Goal: Task Accomplishment & Management: Manage account settings

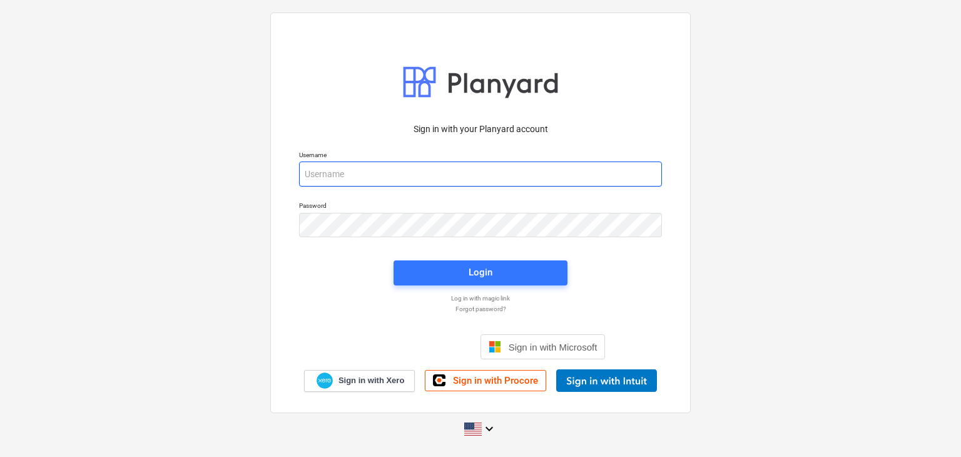
click at [332, 173] on input "email" at bounding box center [480, 173] width 363 height 25
paste input "[EMAIL_ADDRESS][DOMAIN_NAME]"
type input "[EMAIL_ADDRESS][DOMAIN_NAME]"
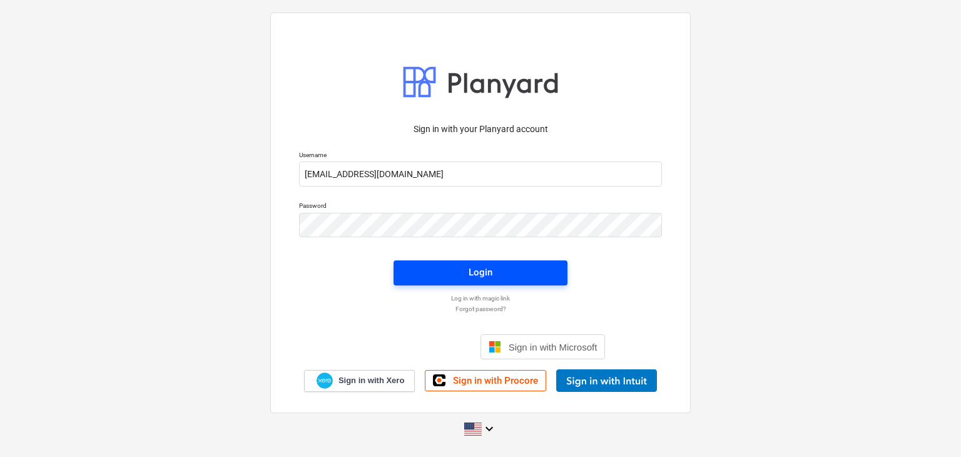
click at [456, 277] on span "Login" at bounding box center [481, 272] width 144 height 16
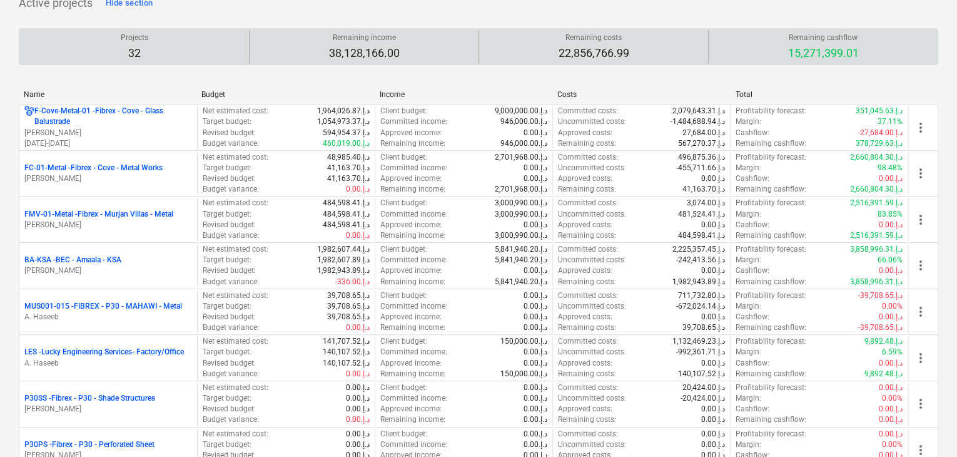
scroll to position [188, 0]
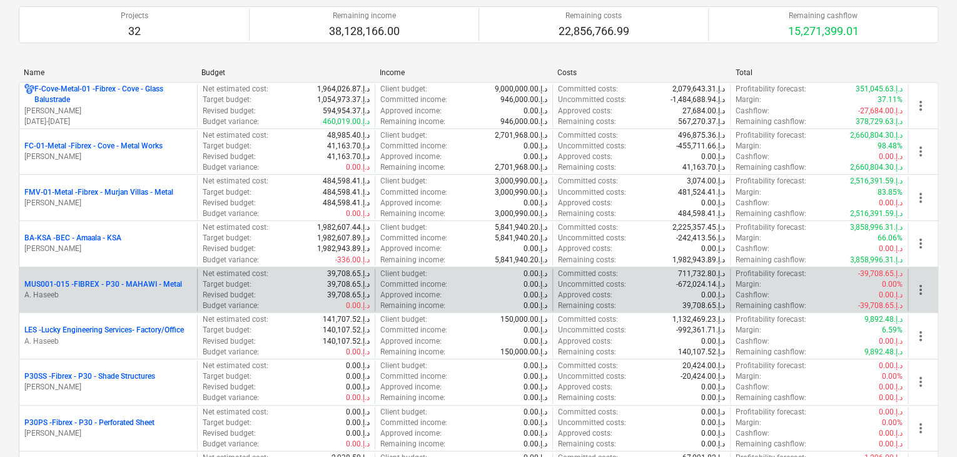
click at [138, 288] on p "MUS001-015 - FIBREX - P30 - MAHAWI - Metal" at bounding box center [103, 284] width 158 height 11
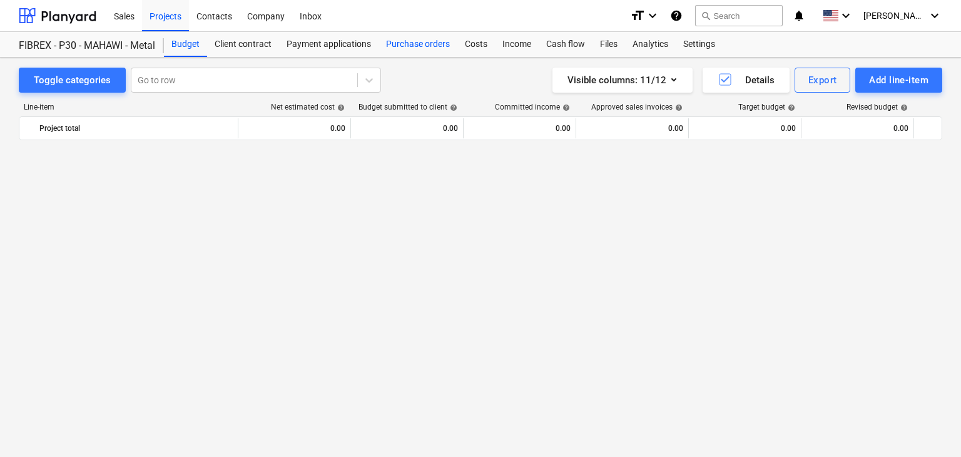
click at [413, 38] on div "Purchase orders" at bounding box center [418, 44] width 79 height 25
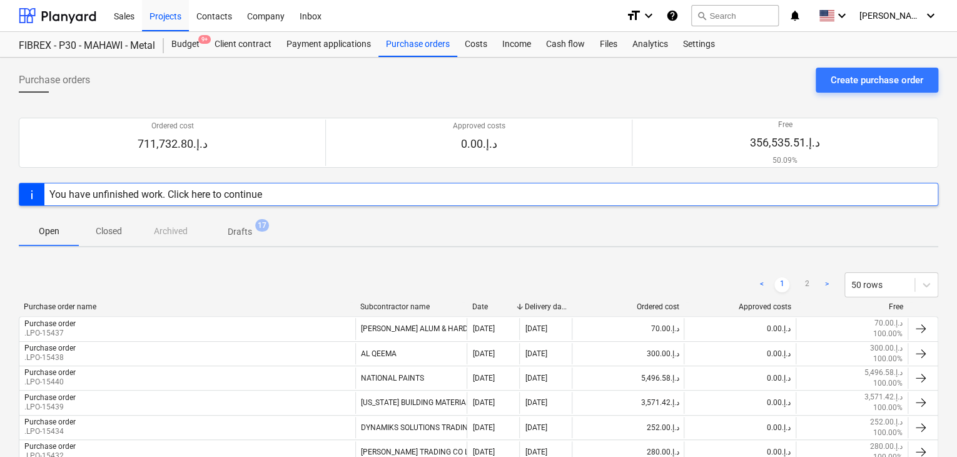
click at [861, 81] on div "Create purchase order" at bounding box center [877, 80] width 93 height 16
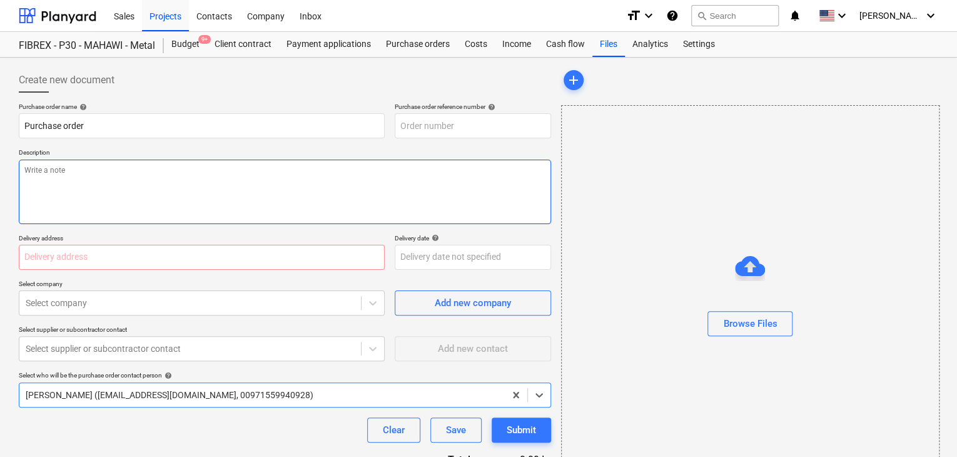
click at [461, 160] on textarea at bounding box center [285, 192] width 533 height 64
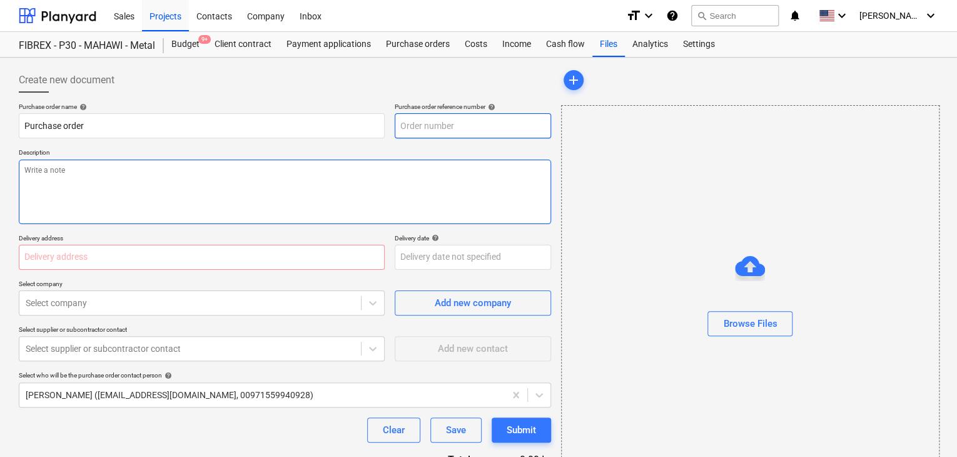
type textarea "x"
type input "MUS001-015-PO-294"
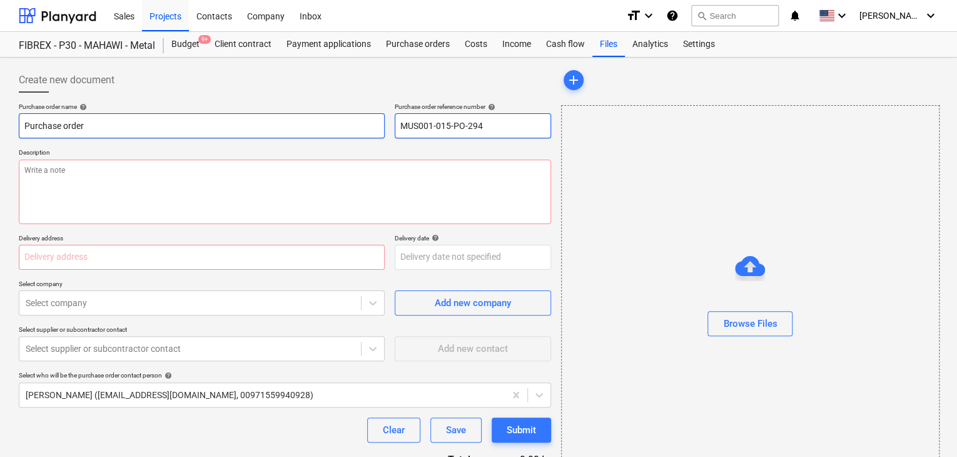
drag, startPoint x: 491, startPoint y: 126, endPoint x: 365, endPoint y: 126, distance: 125.2
click at [365, 126] on div "Purchase order name help Purchase order Purchase order reference number help MU…" at bounding box center [285, 121] width 533 height 36
type textarea "x"
type input "."
type textarea "x"
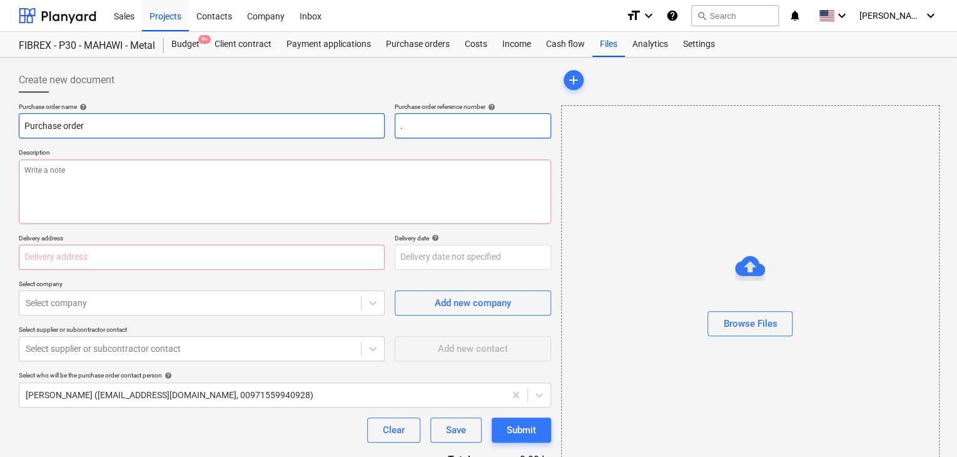
type input ".L"
type textarea "x"
type input ".LP"
type textarea "x"
type input ".LPO"
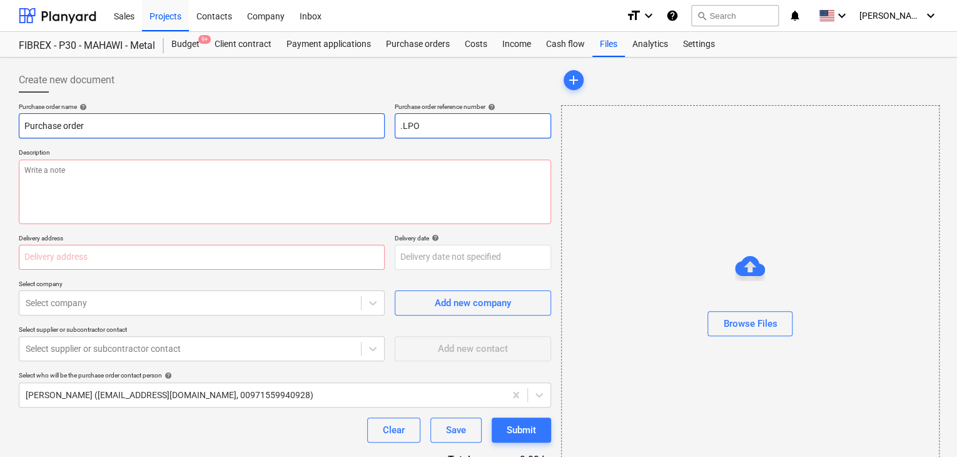
type textarea "x"
type input ".LPO-"
type textarea "x"
type input ".LPO-1"
type textarea "x"
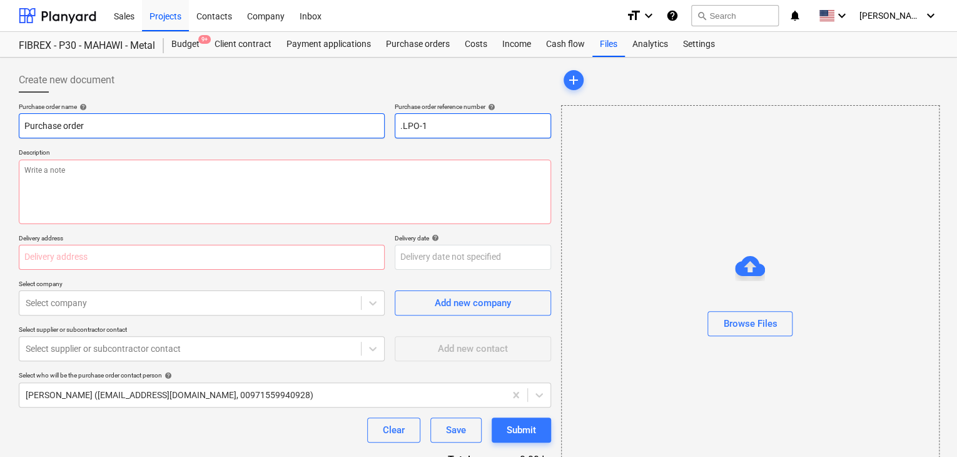
type input ".LPO-15"
type textarea "x"
type input ".LPO-154"
type textarea "x"
type input ".LPO-1544"
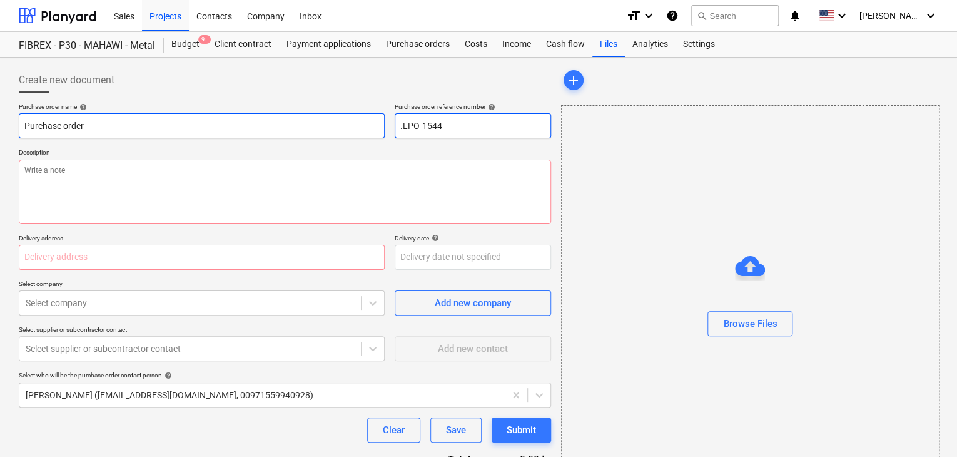
type textarea "x"
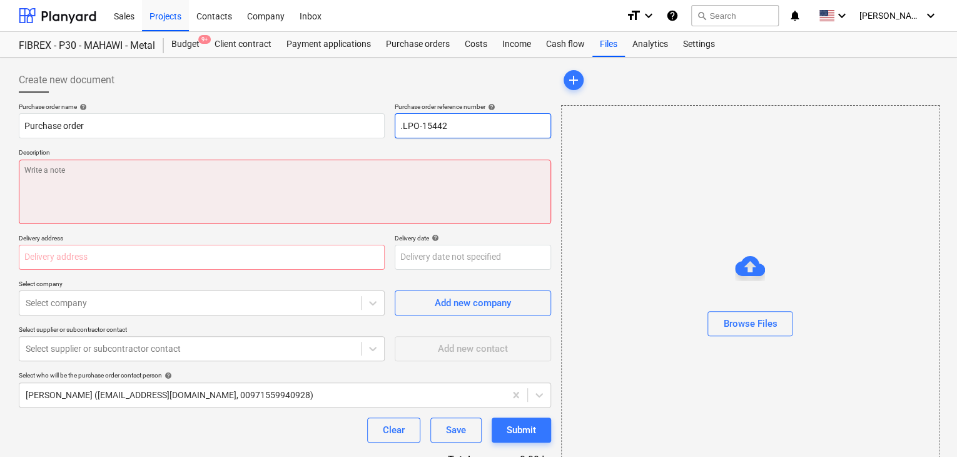
type input ".LPO-15442"
click at [217, 169] on textarea at bounding box center [285, 192] width 533 height 64
type textarea "x"
type textarea "3"
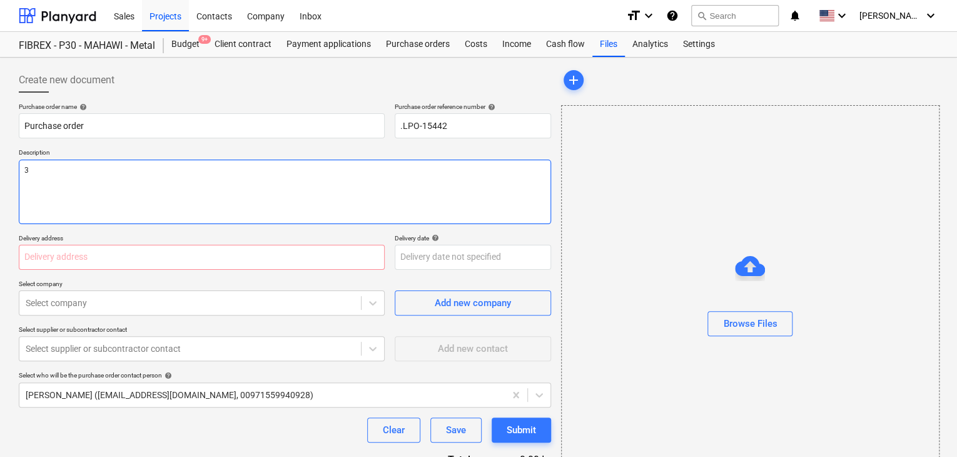
type textarea "x"
type textarea "31"
type textarea "x"
type textarea "31/"
type textarea "x"
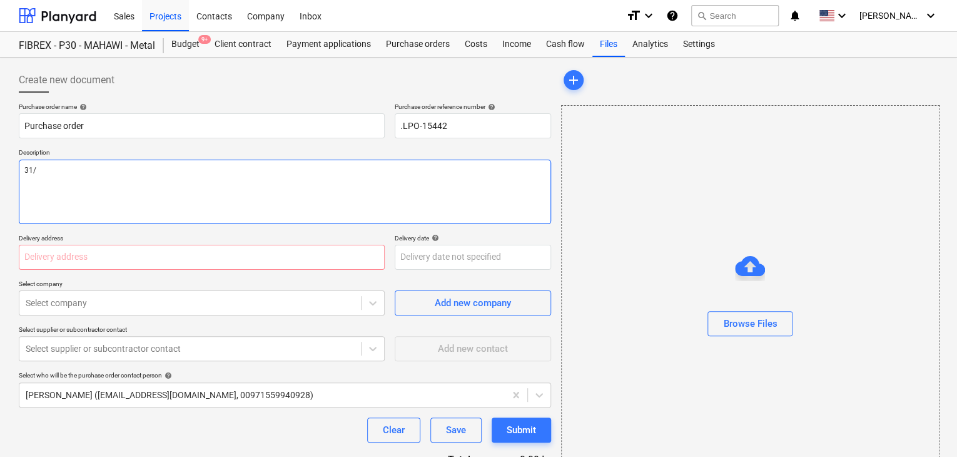
type textarea "31/A"
type textarea "x"
type textarea "31/AU"
type textarea "x"
type textarea "31/AUG"
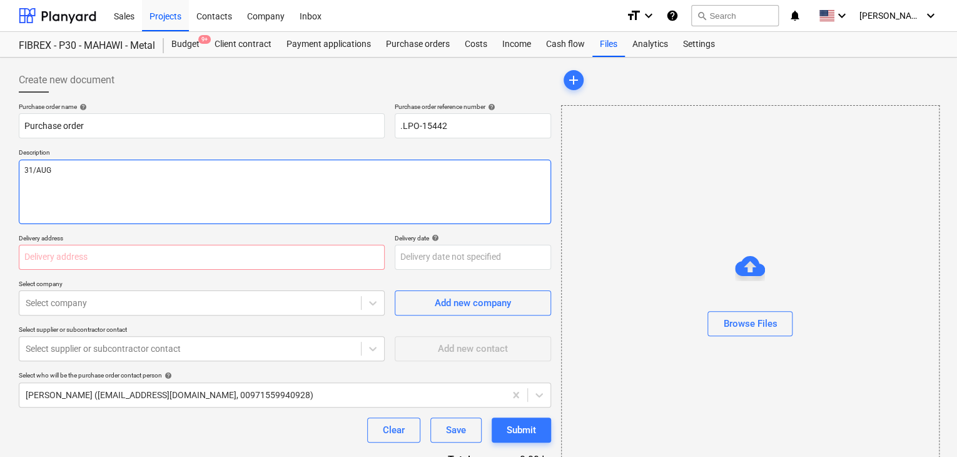
type textarea "x"
type textarea "31/AUG/"
type textarea "x"
type textarea "31/[DATE]"
type textarea "x"
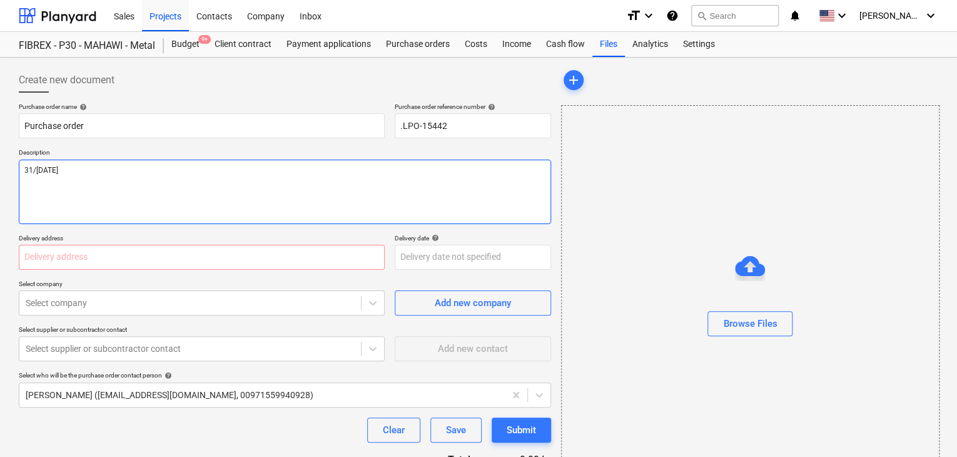
type textarea "[DATE]"
type textarea "x"
type textarea "[DATE]"
type textarea "x"
type textarea "[DATE]"
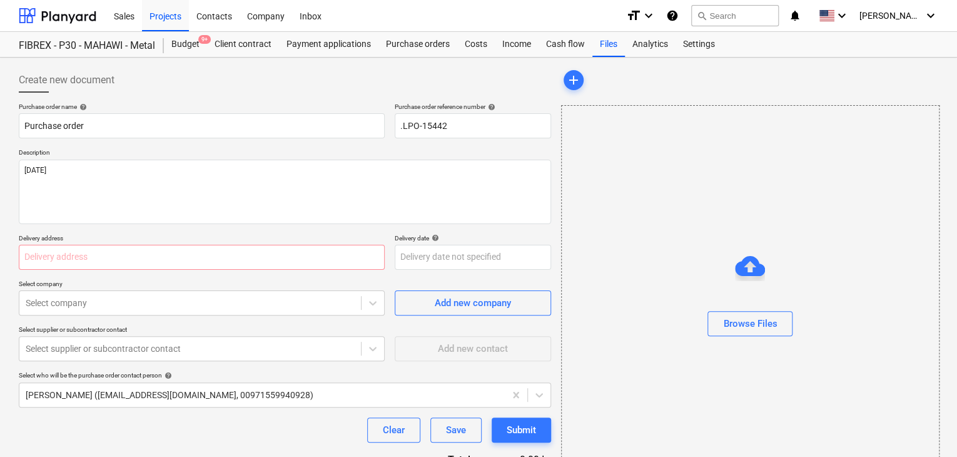
click at [99, 275] on div "Purchase order name help Purchase order Purchase order reference number help .L…" at bounding box center [285, 308] width 533 height 410
click at [105, 260] on input "text" at bounding box center [202, 257] width 366 height 25
type textarea "x"
type input "L"
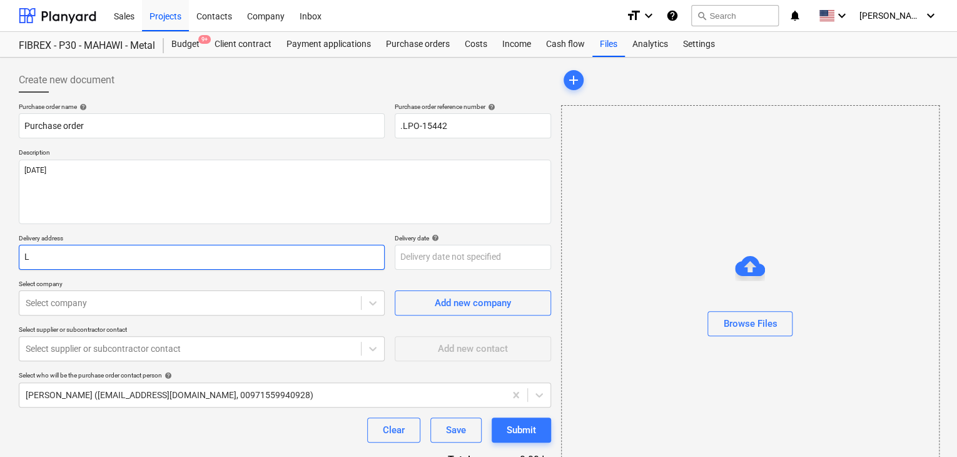
type textarea "x"
type input "LU"
type textarea "x"
type input "LUC"
type textarea "x"
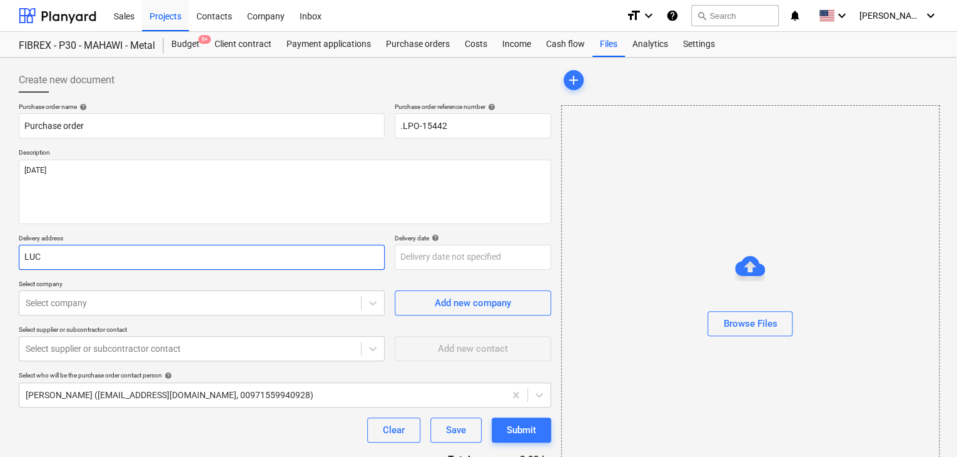
type input "LUCK"
type textarea "x"
type input "LUCKY"
type textarea "x"
type input "LUCKY"
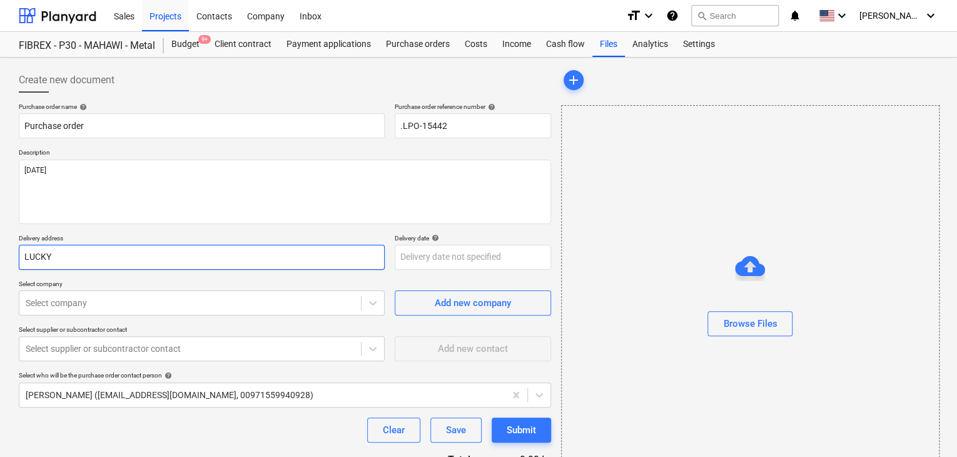
type textarea "x"
type input "LUCKY E"
type textarea "x"
type input "LUCKY EN"
type textarea "x"
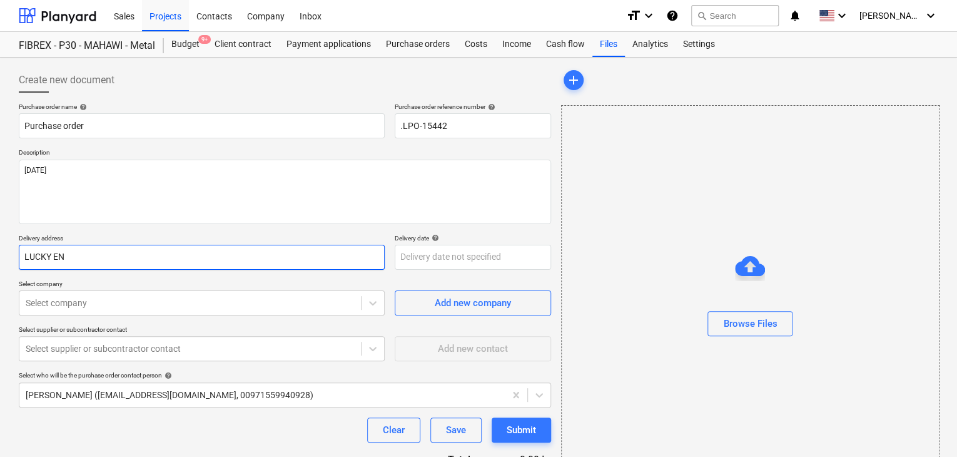
type input "LUCKY ENG"
type textarea "x"
type input "LUCKY ENGI"
type textarea "x"
type input "LUCKY ENGIN"
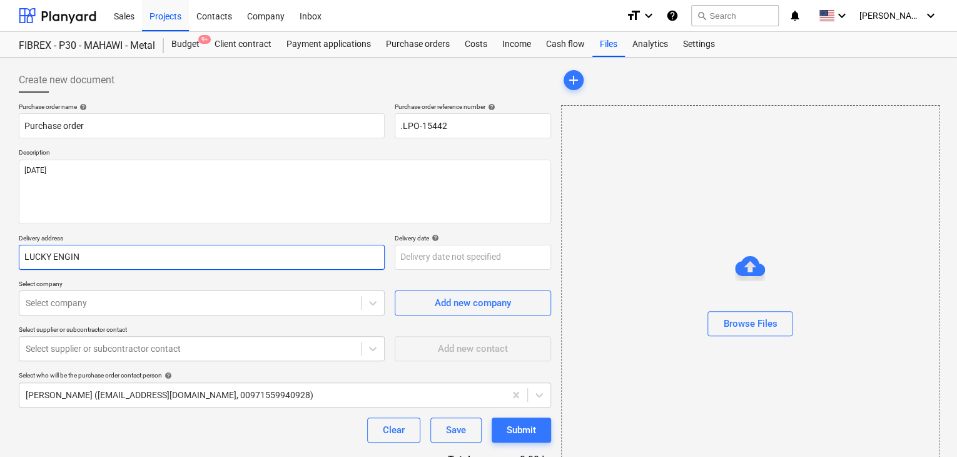
type textarea "x"
type input "LUCKY ENGINE"
type textarea "x"
type input "LUCKY ENGINEE"
type textarea "x"
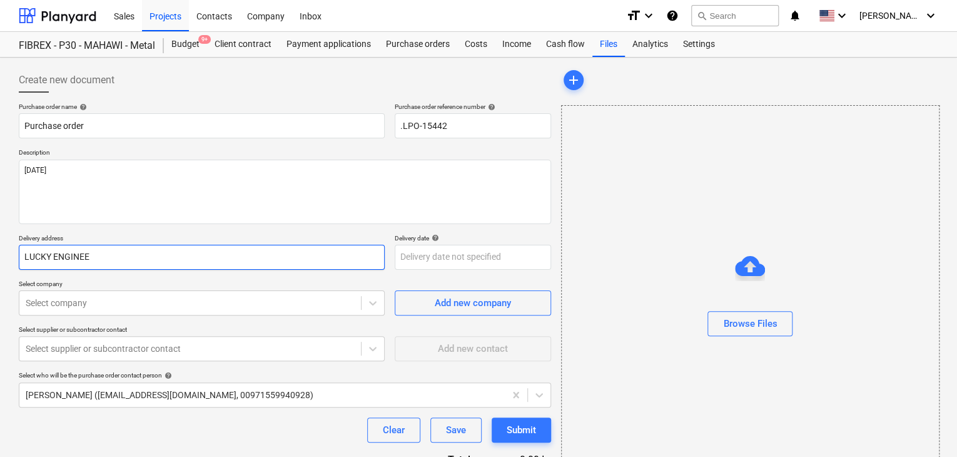
type input "LUCKY ENGINEER"
type textarea "x"
type input "LUCKY ENGINEERI"
type textarea "x"
type input "LUCKY ENGINEERIN"
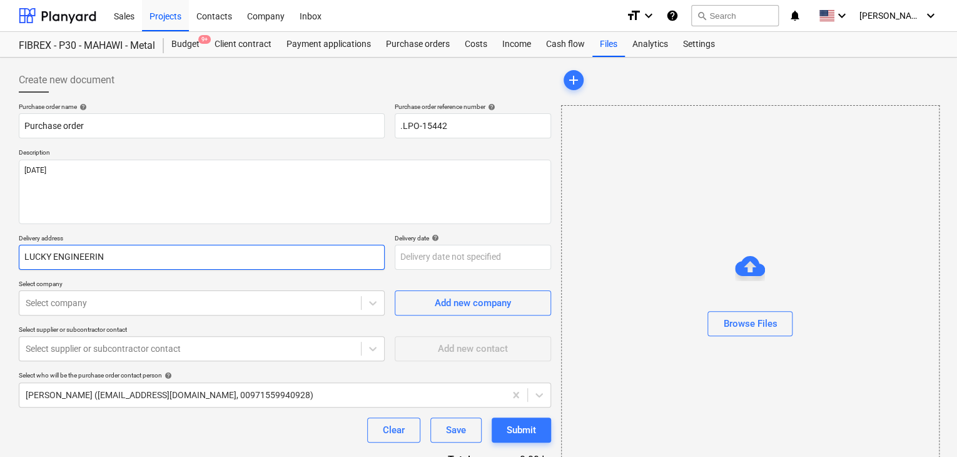
type textarea "x"
type input "LUCKY ENGINEERING"
type textarea "x"
type input "LUCKY ENGINEERING"
type textarea "x"
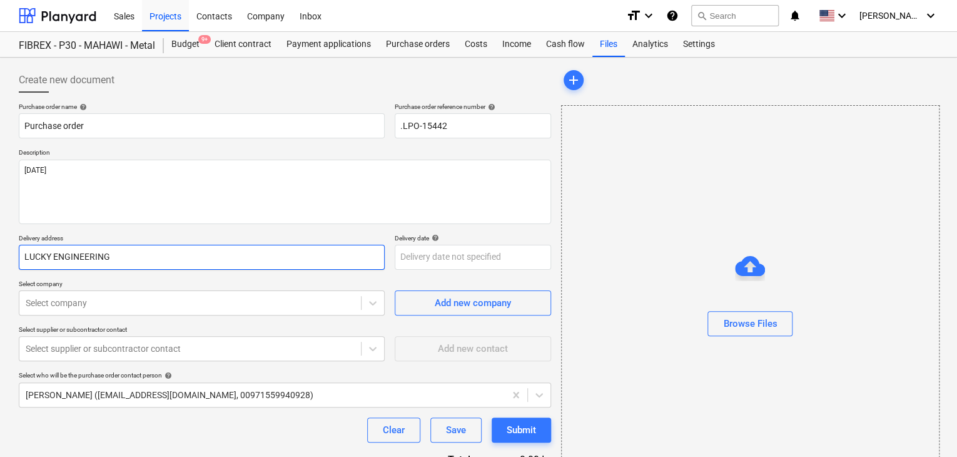
type input "LUCKY ENGINEERING S"
type textarea "x"
type input "LUCKY ENGINEERING SE"
type textarea "x"
type input "LUCKY ENGINEERING SEF"
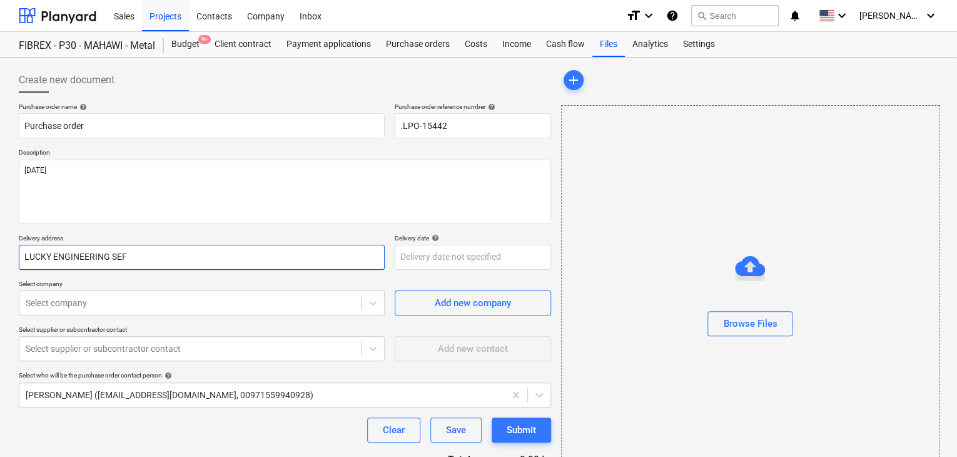
type textarea "x"
type input "LUCKY ENGINEERING SE"
type textarea "x"
type input "LUCKY ENGINEERING SER"
type textarea "x"
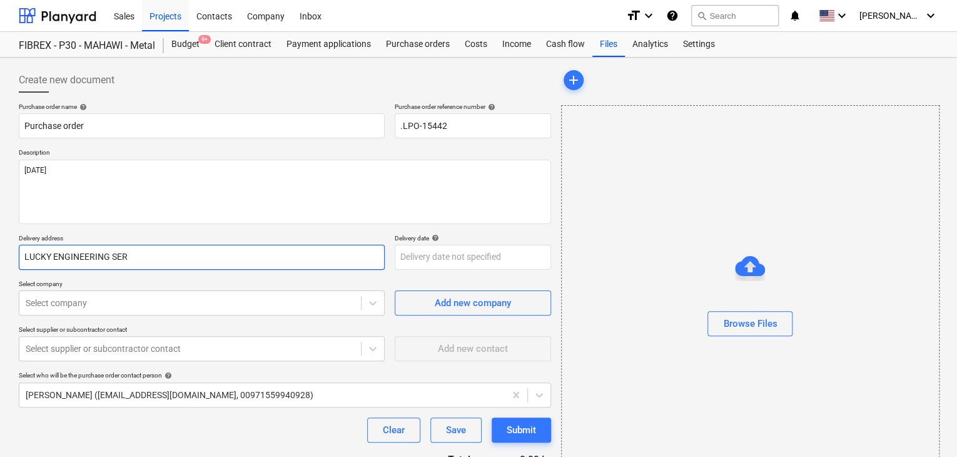
type input "LUCKY ENGINEERING SERV"
type textarea "x"
type input "LUCKY ENGINEERING SERVI"
type textarea "x"
type input "LUCKY ENGINEERING SERVIC"
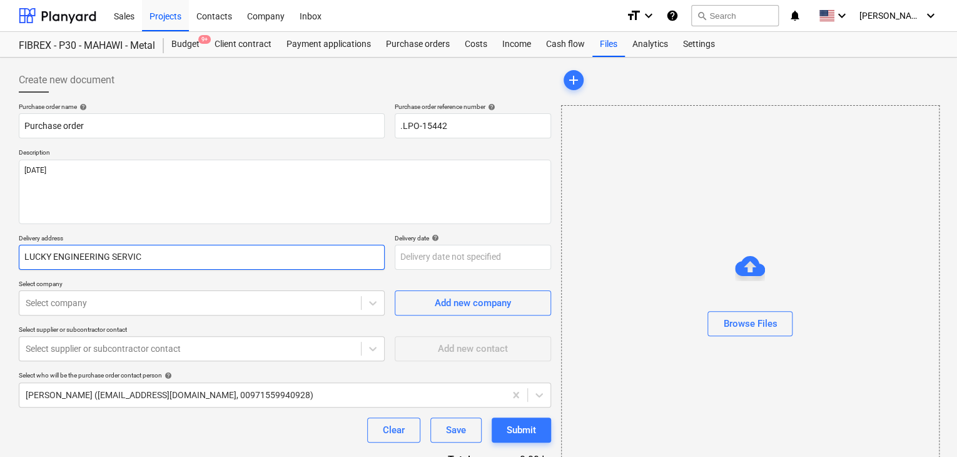
type textarea "x"
type input "LUCKY ENGINEERING SERVICE"
type textarea "x"
type input "LUCKY ENGINEERING SERVICES"
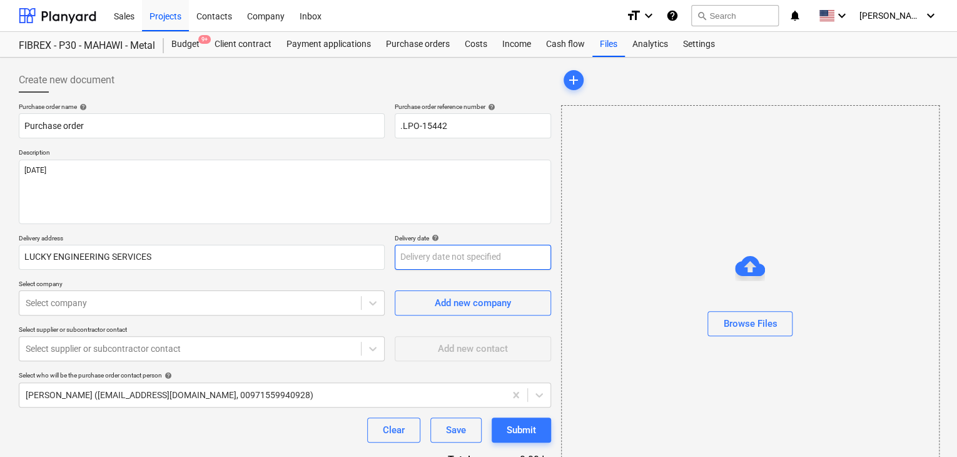
click at [412, 258] on body "Sales Projects Contacts Company Inbox format_size keyboard_arrow_down help sear…" at bounding box center [478, 228] width 957 height 457
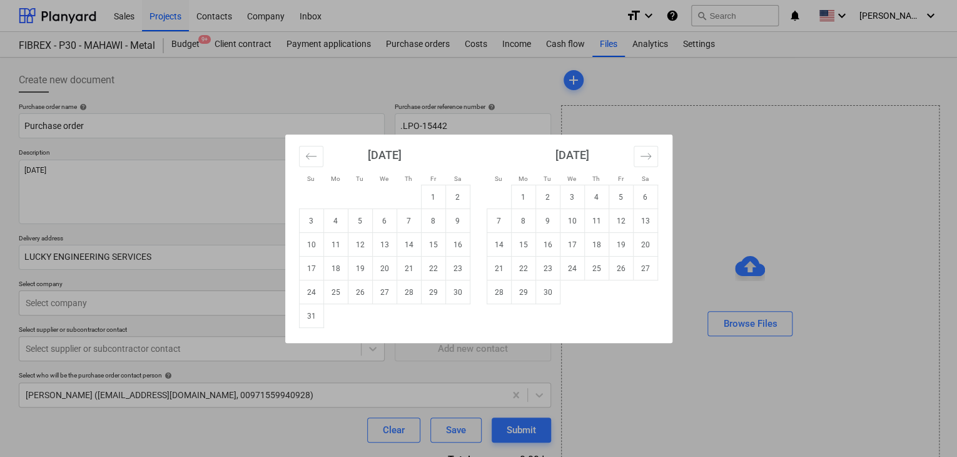
drag, startPoint x: 313, startPoint y: 319, endPoint x: 186, endPoint y: 319, distance: 126.4
click at [311, 319] on td "31" at bounding box center [311, 316] width 24 height 24
type textarea "x"
type input "[DATE]"
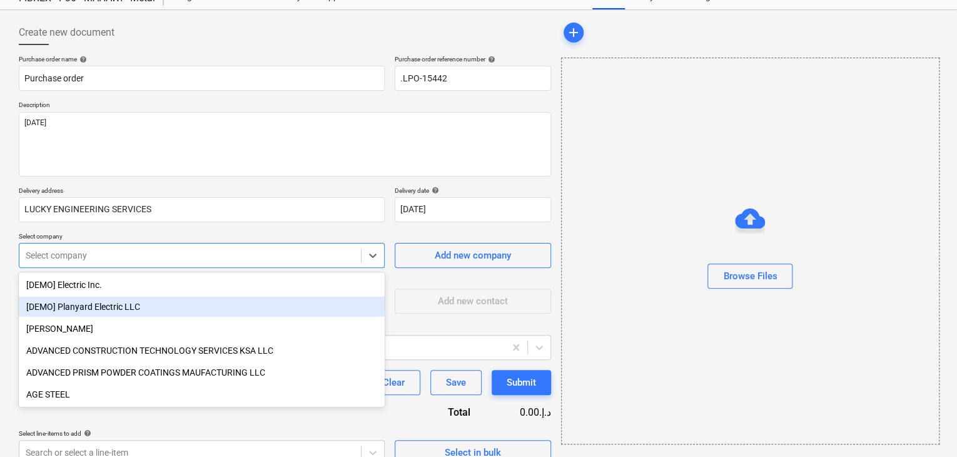
click at [185, 306] on body "Sales Projects Contacts Company Inbox format_size keyboard_arrow_down help sear…" at bounding box center [478, 180] width 957 height 457
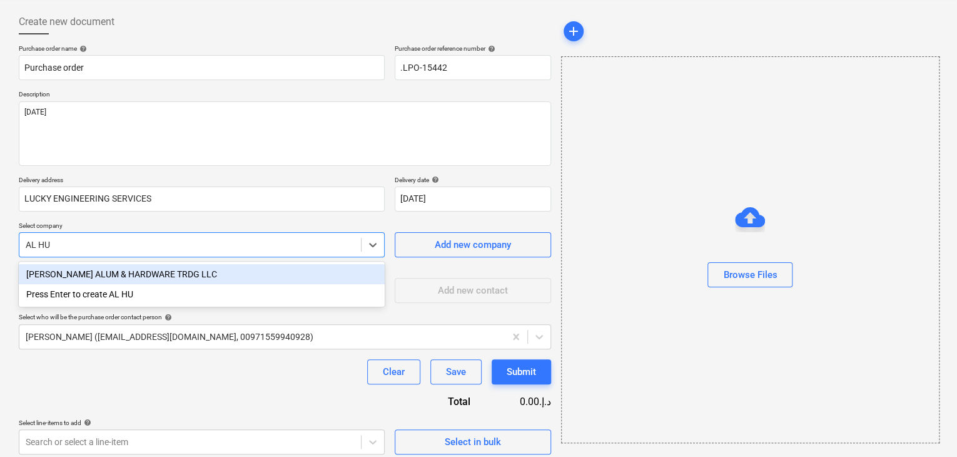
type input "AL HUT"
click at [181, 275] on div "[PERSON_NAME] ALUM & HARDWARE TRDG LLC" at bounding box center [202, 274] width 366 height 20
type textarea "x"
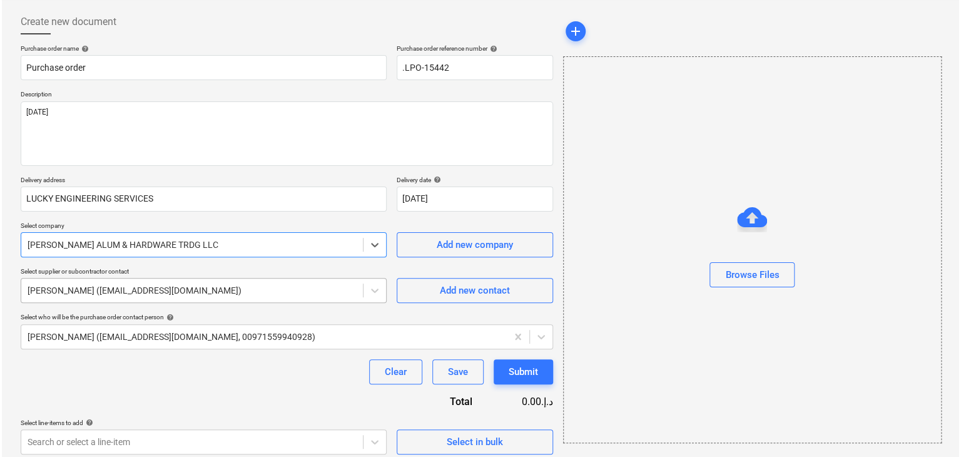
scroll to position [65, 0]
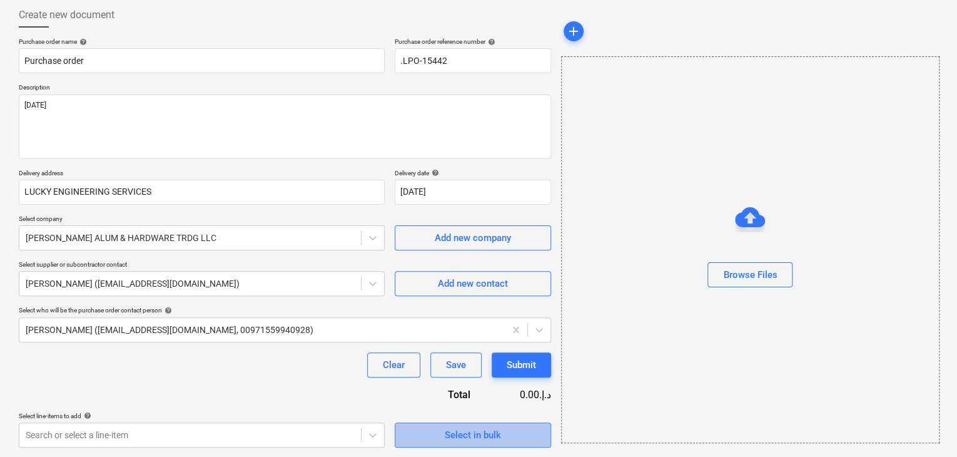
click at [508, 444] on button "Select in bulk" at bounding box center [473, 434] width 156 height 25
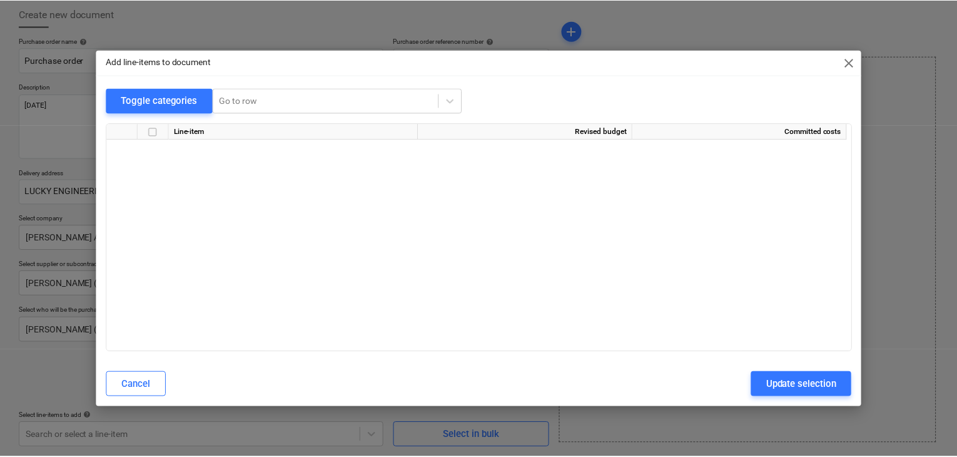
scroll to position [5858, 0]
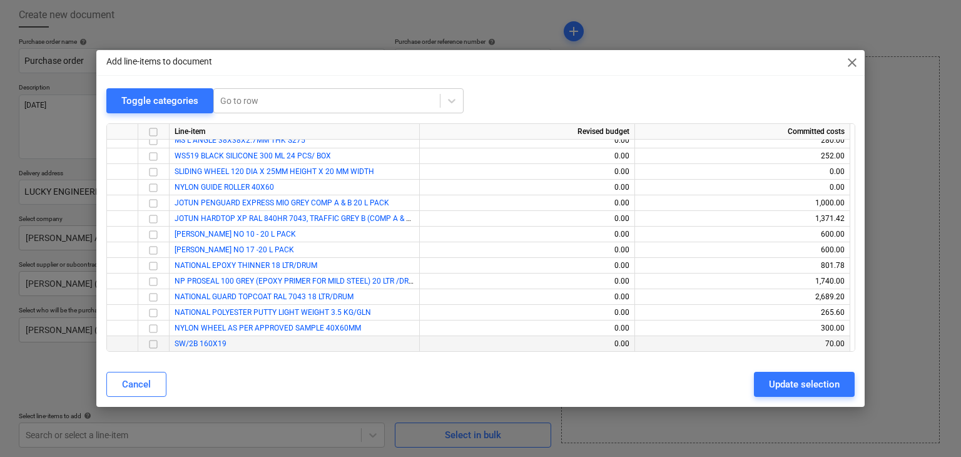
click at [157, 344] on input "checkbox" at bounding box center [153, 344] width 15 height 15
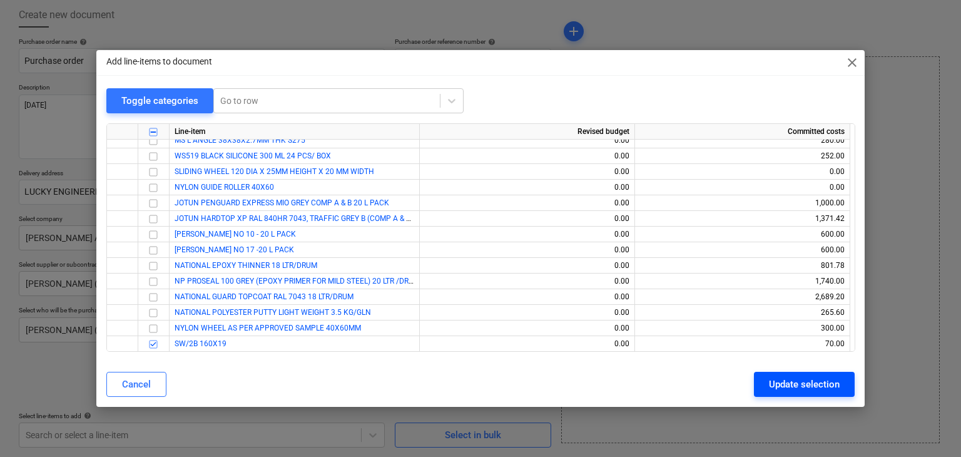
drag, startPoint x: 790, startPoint y: 382, endPoint x: 109, endPoint y: 281, distance: 688.2
click at [788, 382] on div "Update selection" at bounding box center [804, 384] width 71 height 16
type textarea "x"
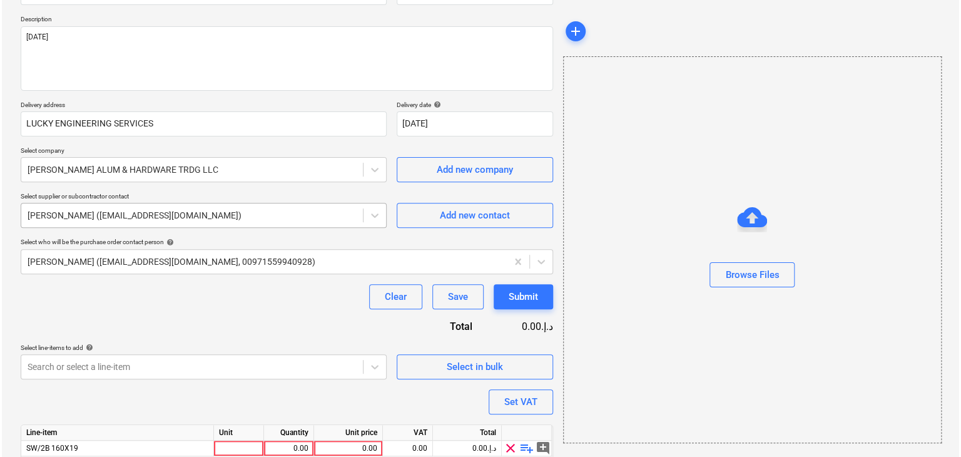
scroll to position [183, 0]
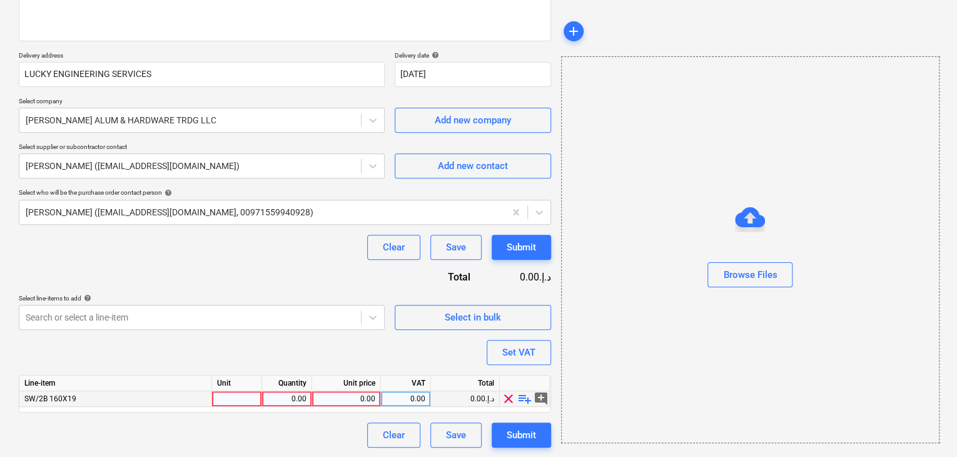
click at [228, 396] on div at bounding box center [237, 399] width 50 height 16
type input "NOS"
type textarea "x"
click at [283, 394] on div "0.00" at bounding box center [286, 399] width 39 height 16
type input "1"
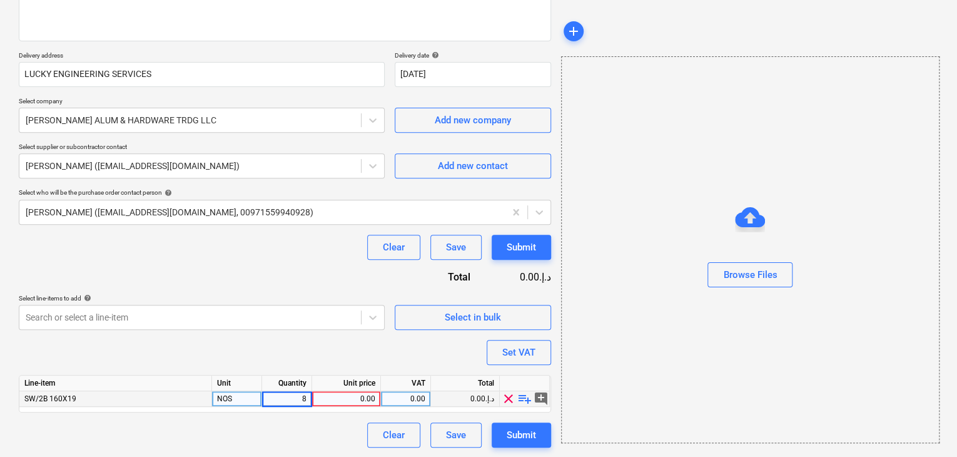
type input "80"
type textarea "x"
click at [351, 392] on div "0.00" at bounding box center [346, 399] width 58 height 16
type input "70"
type textarea "x"
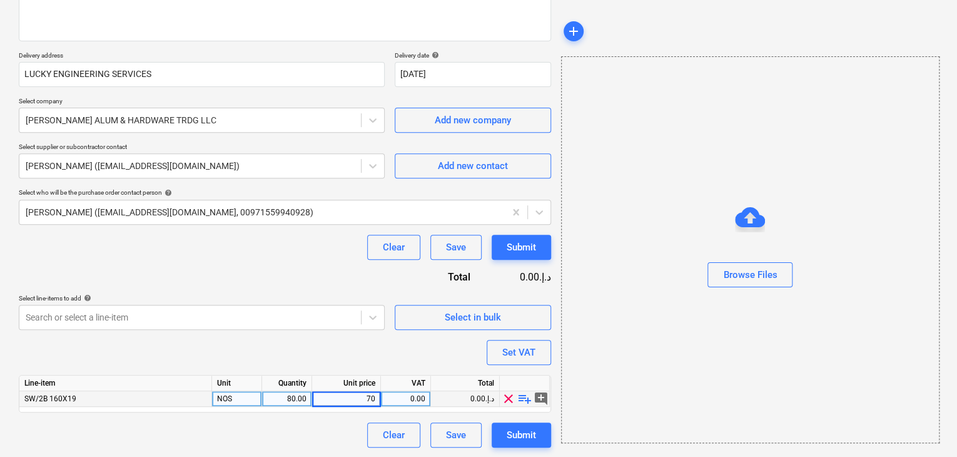
drag, startPoint x: 753, startPoint y: 341, endPoint x: 715, endPoint y: 343, distance: 37.6
click at [741, 342] on div "Browse Files" at bounding box center [750, 249] width 379 height 387
click at [529, 341] on button "Set VAT" at bounding box center [519, 352] width 64 height 25
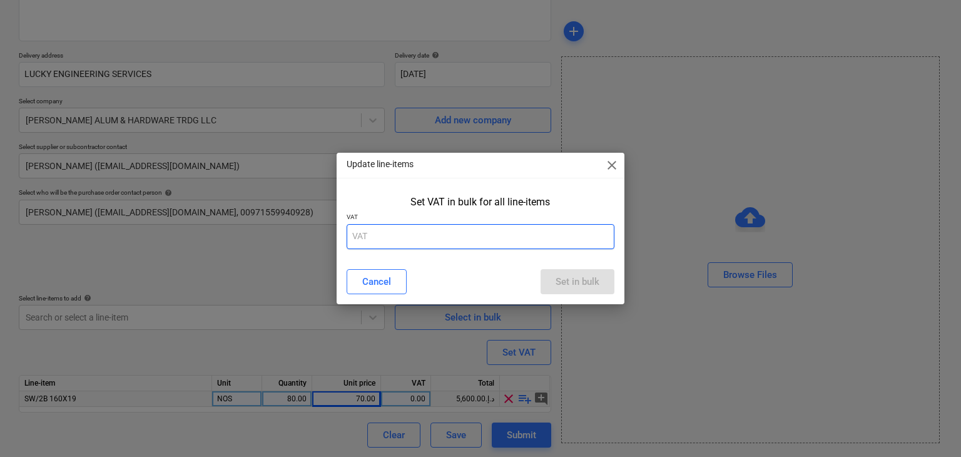
click at [434, 230] on input "text" at bounding box center [481, 236] width 268 height 25
type input "5"
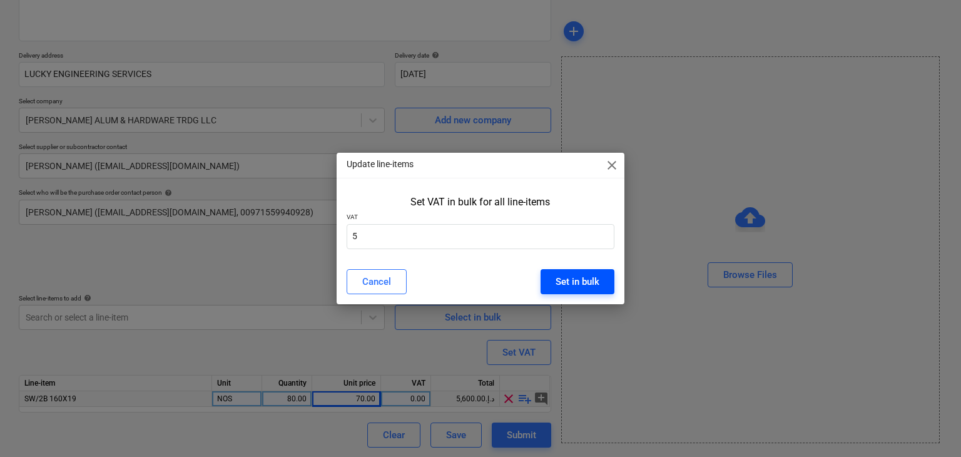
drag, startPoint x: 571, startPoint y: 295, endPoint x: 571, endPoint y: 286, distance: 8.8
click at [571, 293] on div "Cancel Set in bulk" at bounding box center [480, 281] width 283 height 35
click at [571, 286] on div "Set in bulk" at bounding box center [578, 281] width 44 height 16
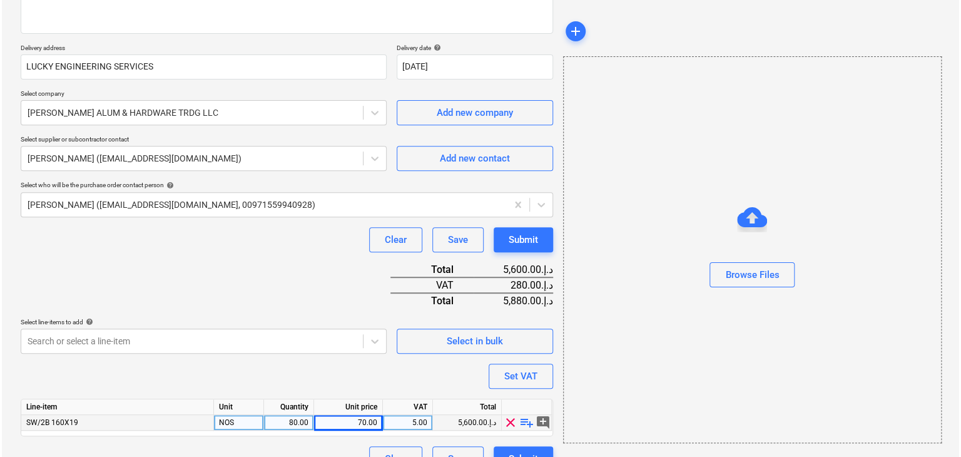
scroll to position [214, 0]
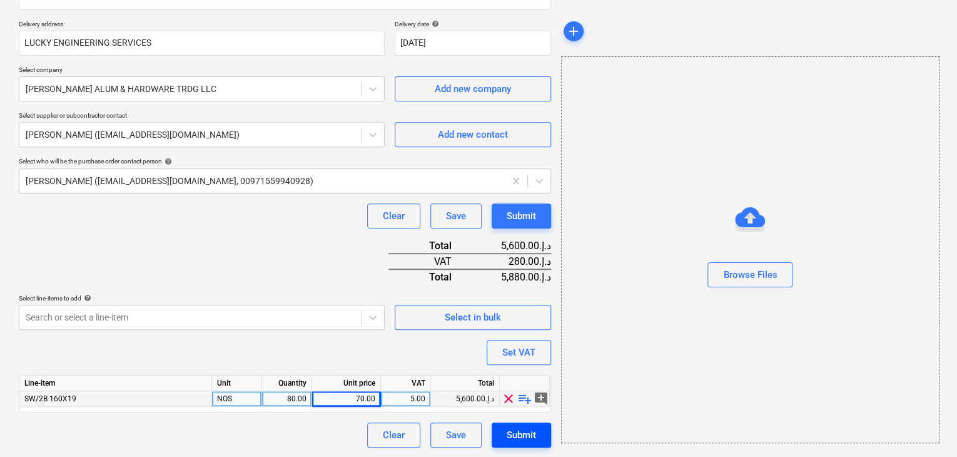
click at [518, 431] on div "Submit" at bounding box center [521, 435] width 29 height 16
type textarea "x"
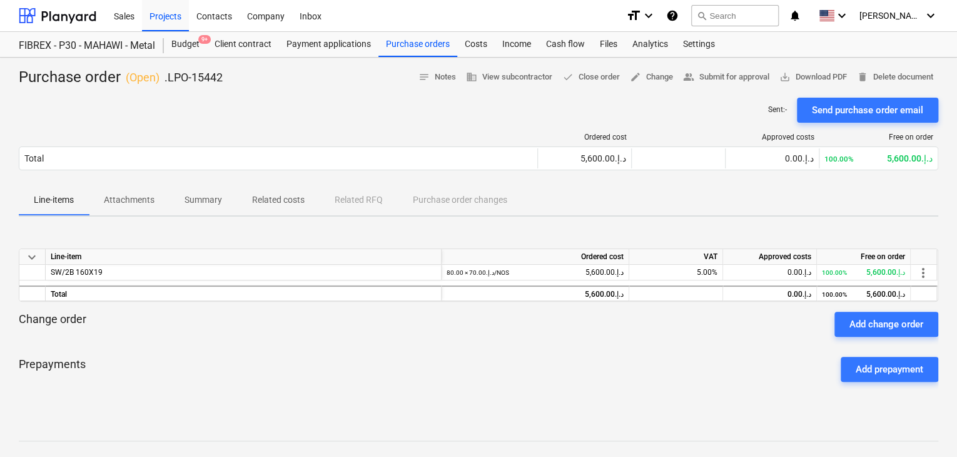
click at [812, 88] on div at bounding box center [479, 93] width 920 height 10
click at [813, 78] on span "save_alt Download PDF" at bounding box center [814, 77] width 68 height 14
click at [170, 18] on div "Projects" at bounding box center [165, 15] width 47 height 32
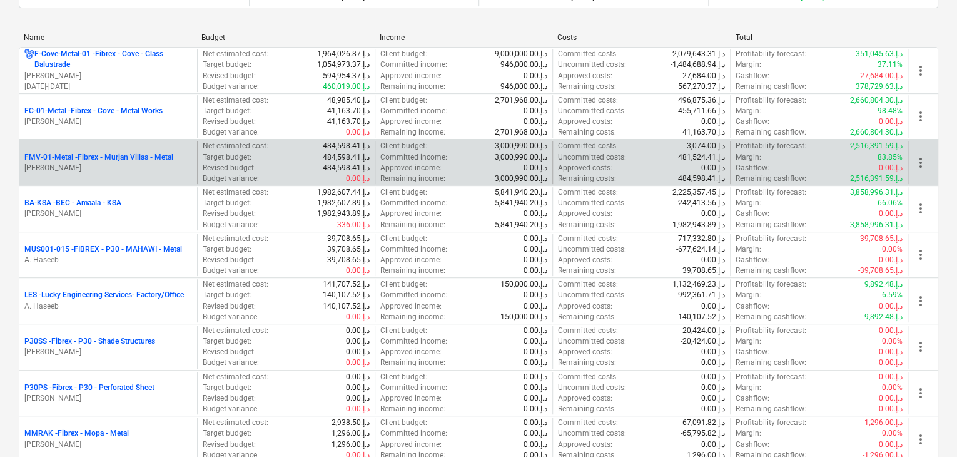
scroll to position [250, 0]
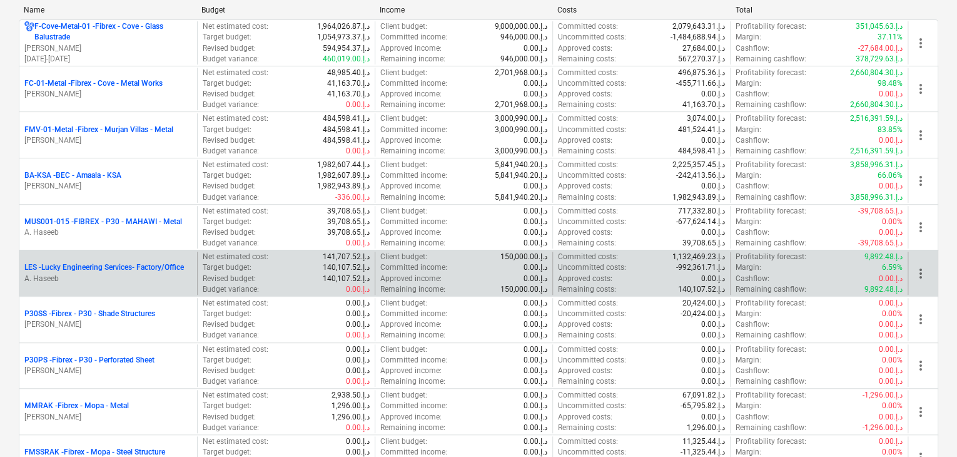
click at [73, 276] on p "A. Haseeb" at bounding box center [108, 278] width 168 height 11
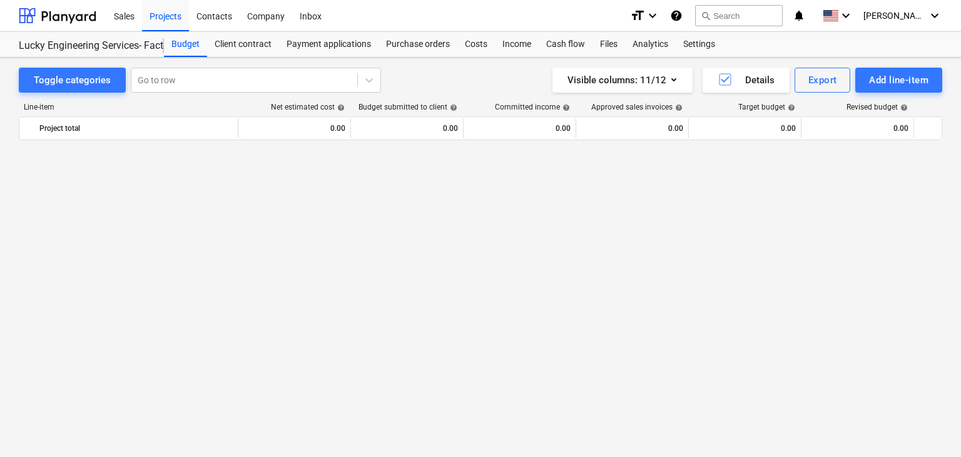
scroll to position [29855, 0]
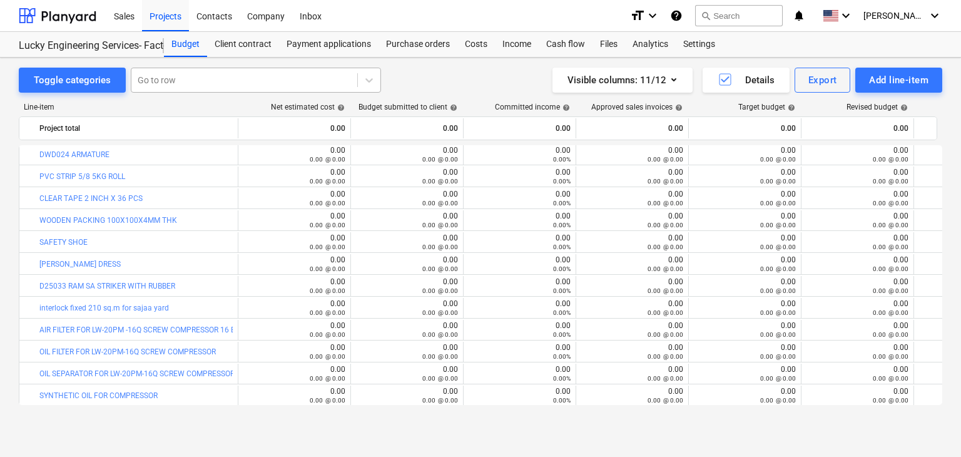
click at [210, 81] on div at bounding box center [244, 80] width 213 height 13
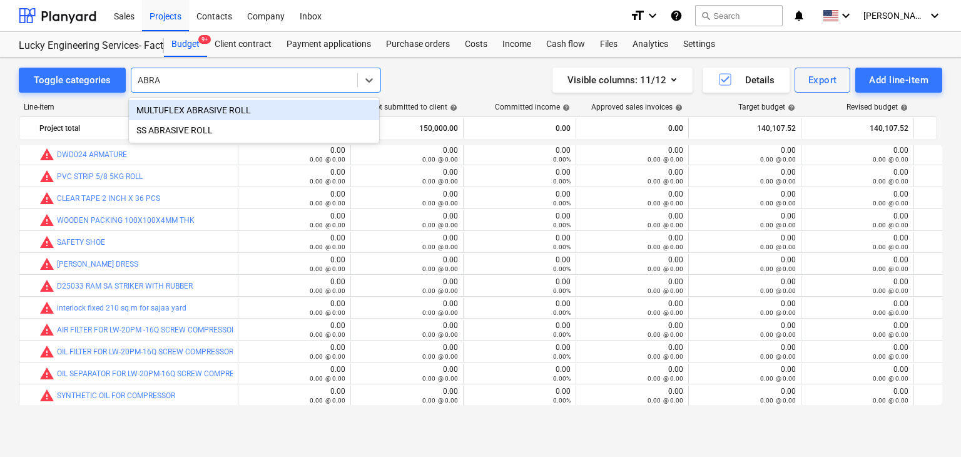
type input "ABRAS"
click at [203, 108] on div "MULTUFLEX ABRASIVE ROLL" at bounding box center [254, 110] width 250 height 20
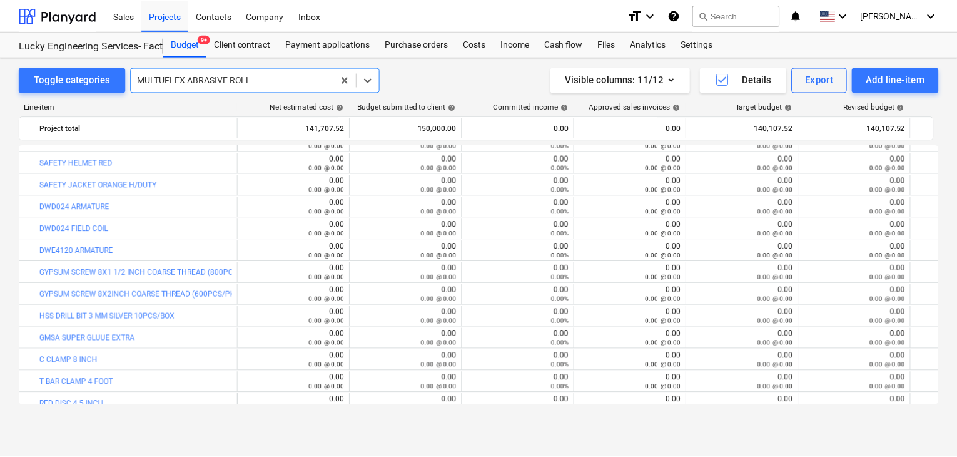
scroll to position [9443, 0]
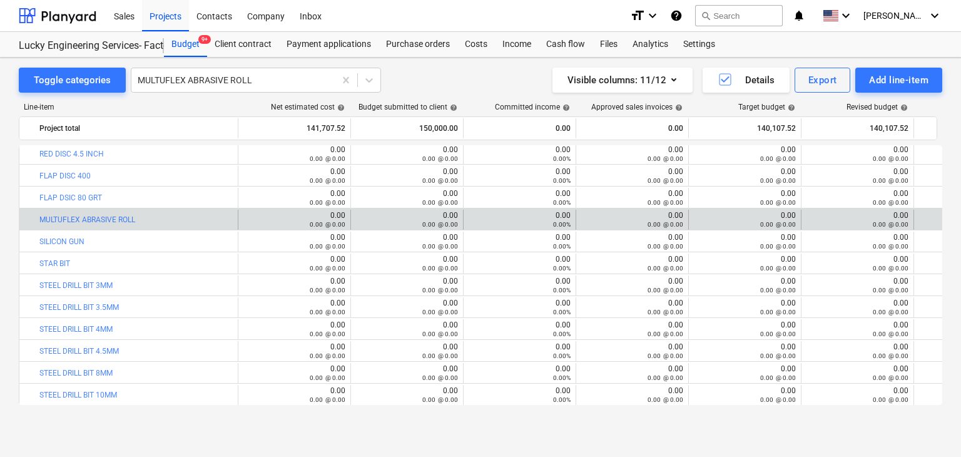
click at [140, 217] on div "bar_chart MULTUFLEX ABRASIVE ROLL" at bounding box center [135, 219] width 193 height 9
click at [150, 216] on div "bar_chart MULTUFLEX ABRASIVE ROLL" at bounding box center [135, 219] width 193 height 9
click at [937, 220] on div "0.00%" at bounding box center [970, 224] width 102 height 9
click at [934, 218] on div "0.00 0.00%" at bounding box center [970, 220] width 102 height 18
click at [424, 43] on div "Purchase orders" at bounding box center [418, 44] width 79 height 25
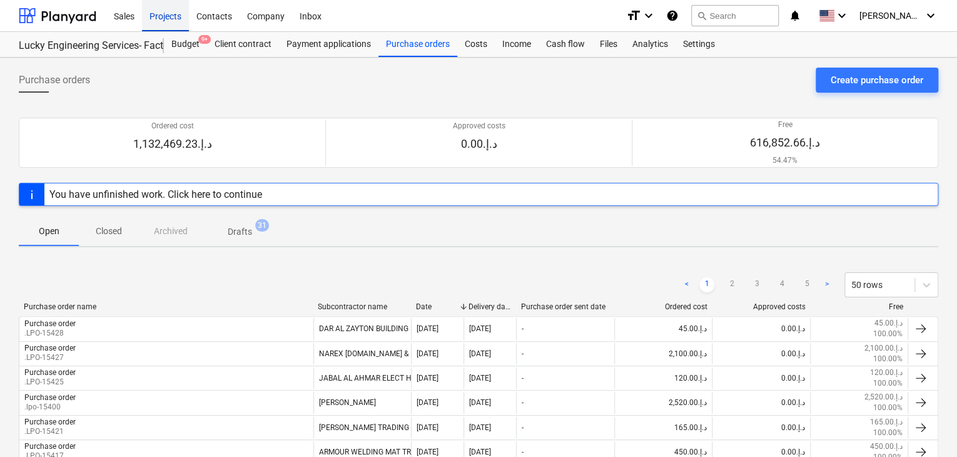
click at [150, 8] on div "Projects" at bounding box center [165, 15] width 47 height 32
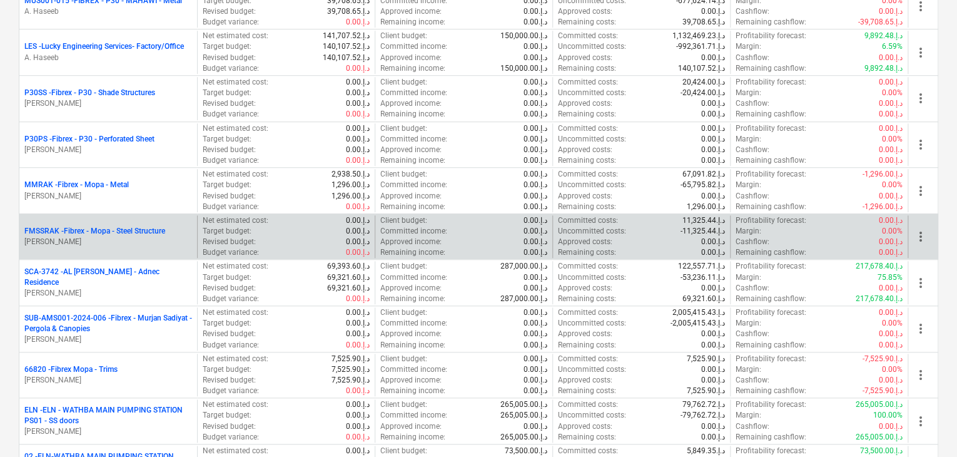
scroll to position [501, 0]
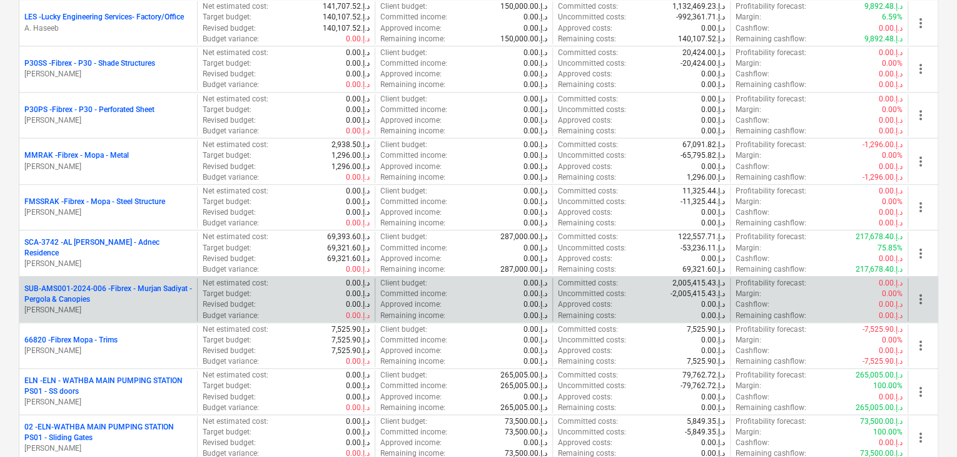
click at [93, 294] on p "SUB-AMS001-2024-006 - Fibrex - Murjan Sadiyat - Pergola & Canopies" at bounding box center [108, 293] width 168 height 21
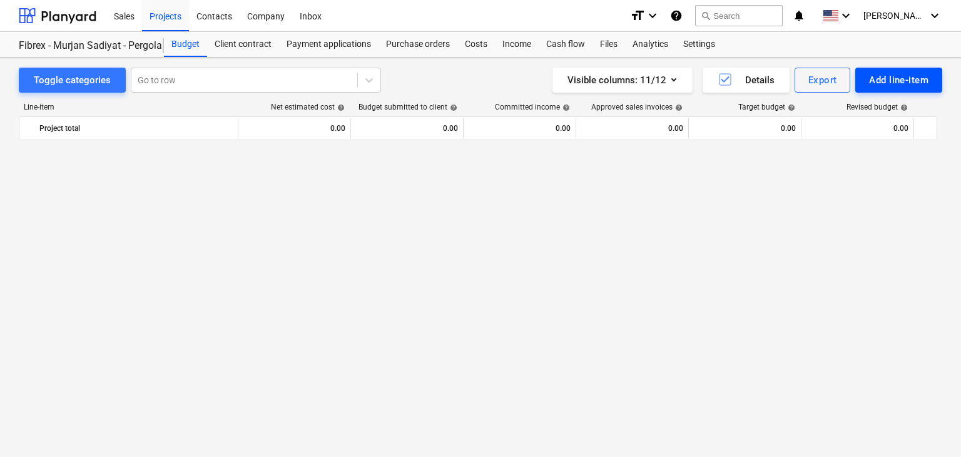
scroll to position [8194, 0]
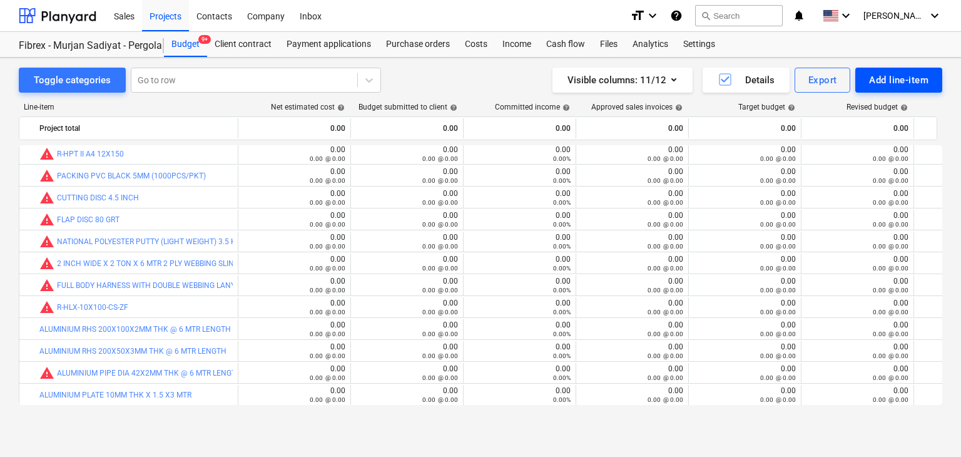
click at [914, 88] on div "Add line-item" at bounding box center [898, 80] width 59 height 16
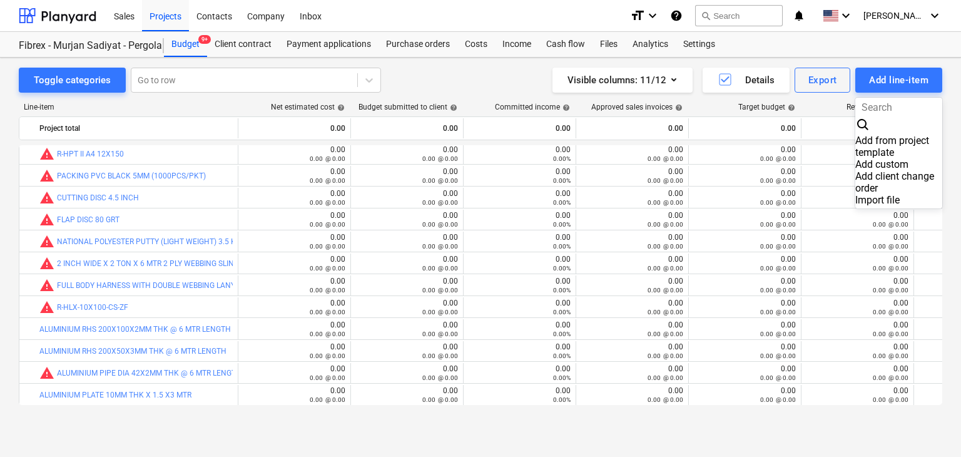
click at [865, 158] on div "Add custom" at bounding box center [898, 164] width 87 height 12
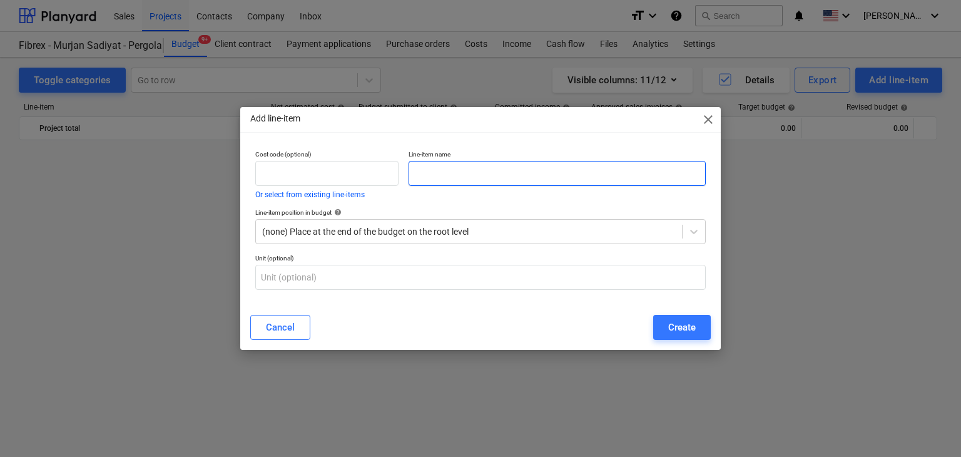
scroll to position [8194, 0]
click at [528, 167] on input "text" at bounding box center [557, 173] width 297 height 25
paste input "STEEL BIT 8MMX100MM"
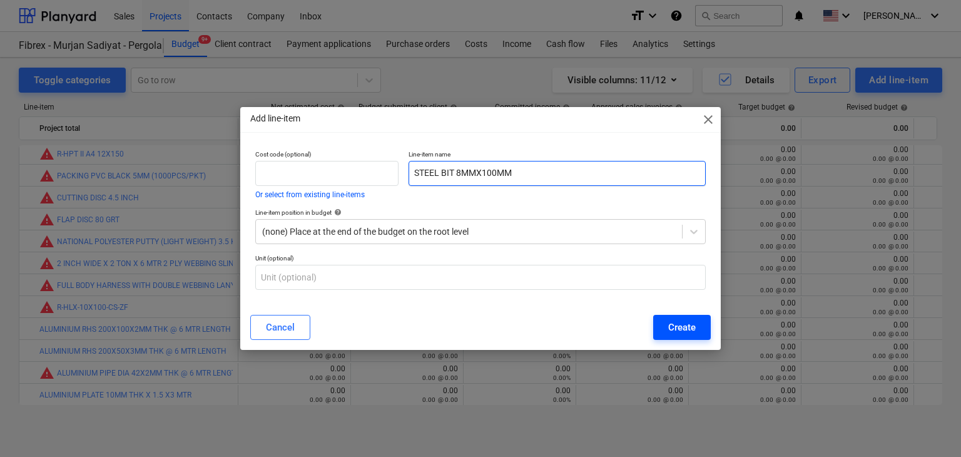
type input "STEEL BIT 8MMX100MM"
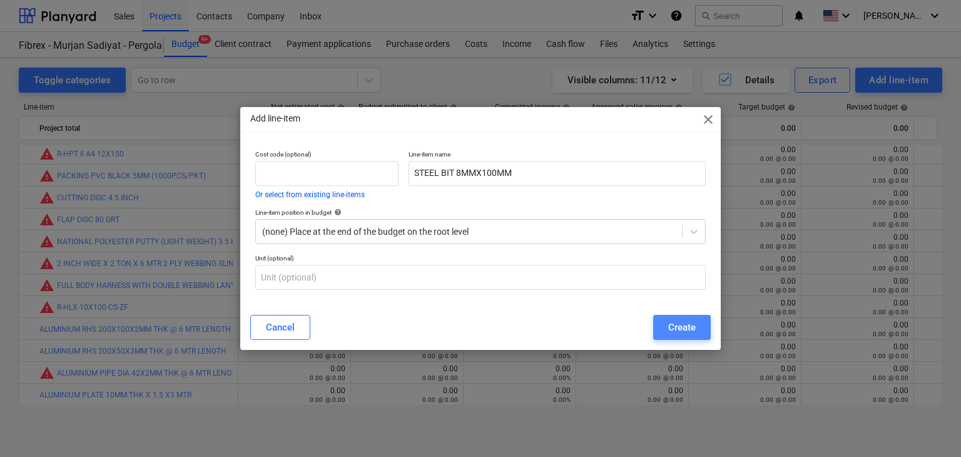
drag, startPoint x: 690, startPoint y: 325, endPoint x: 687, endPoint y: 319, distance: 6.7
click at [688, 325] on div "Create" at bounding box center [682, 327] width 28 height 16
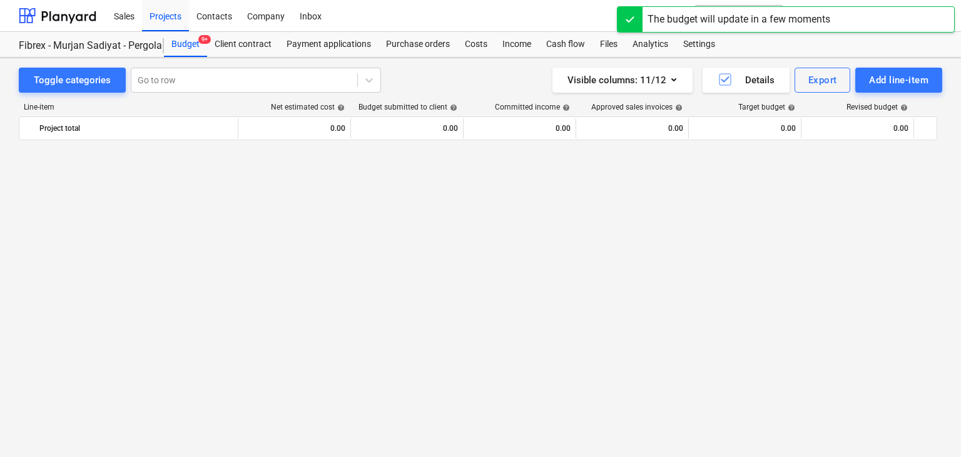
scroll to position [8194, 0]
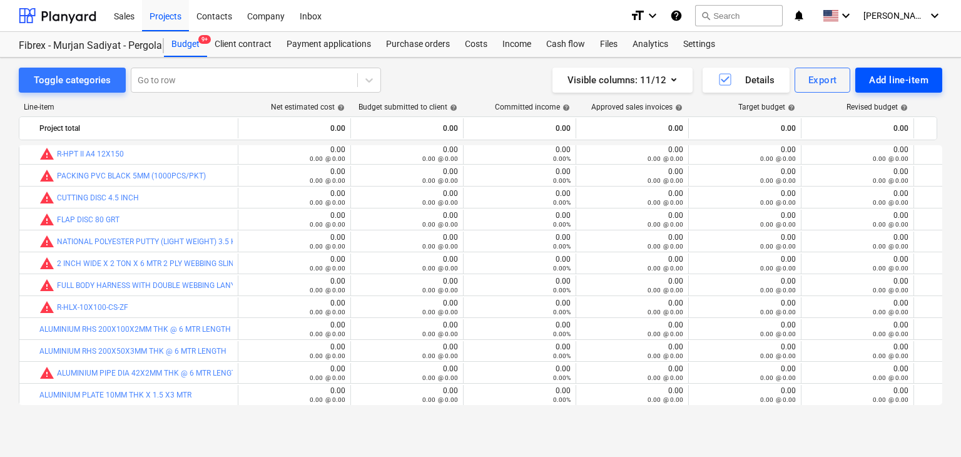
click at [875, 76] on div "Add line-item" at bounding box center [898, 80] width 59 height 16
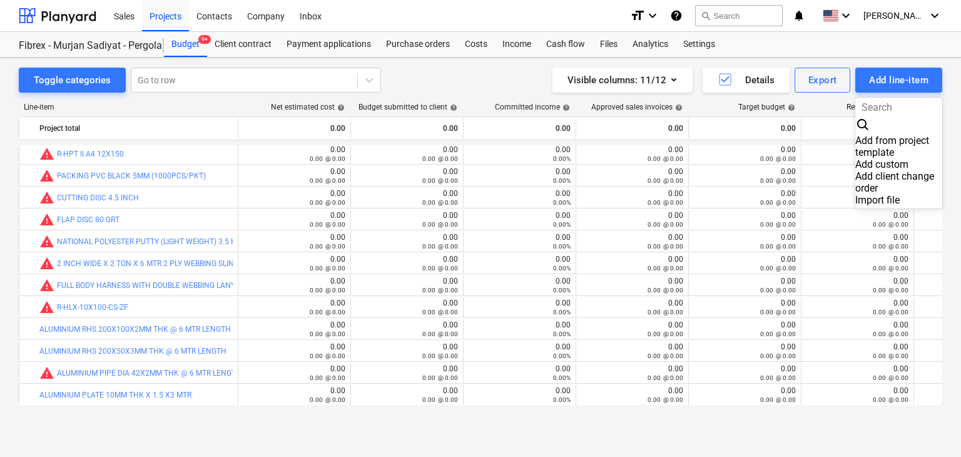
click at [855, 158] on div "Add custom" at bounding box center [898, 164] width 87 height 12
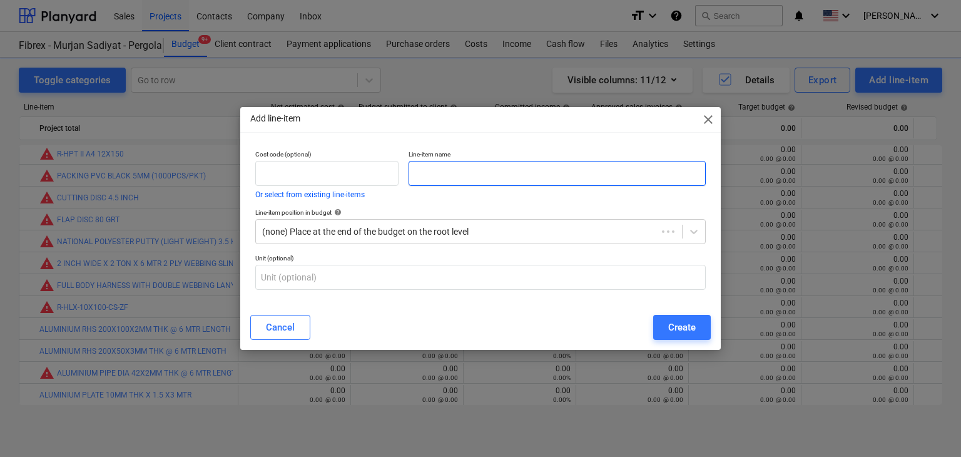
click at [528, 177] on input "text" at bounding box center [557, 173] width 297 height 25
paste input "GI CSK FLAT HEAD SELF TAPPING SCREW L=25MMXT=4MM,H=5MM"
type input "GI CSK FLAT HEAD SELF TAPPING SCREW L=25MMXT=4MM,H=5MM"
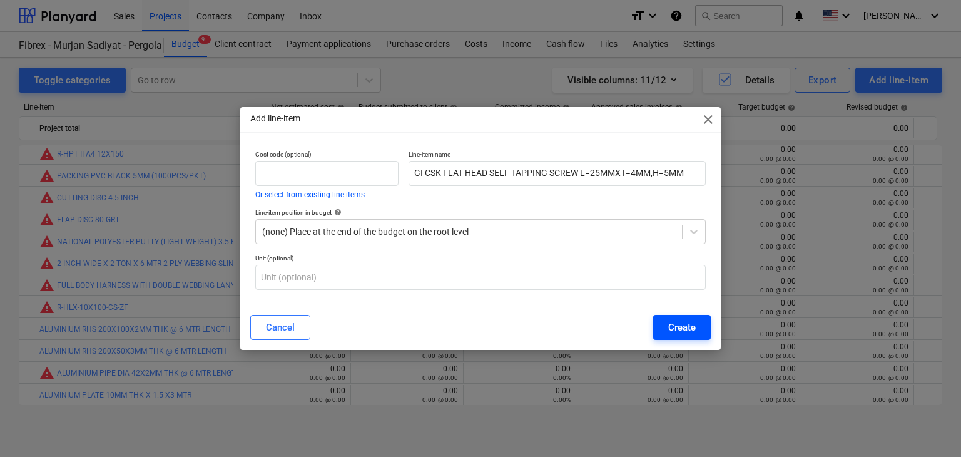
click at [700, 334] on button "Create" at bounding box center [682, 327] width 58 height 25
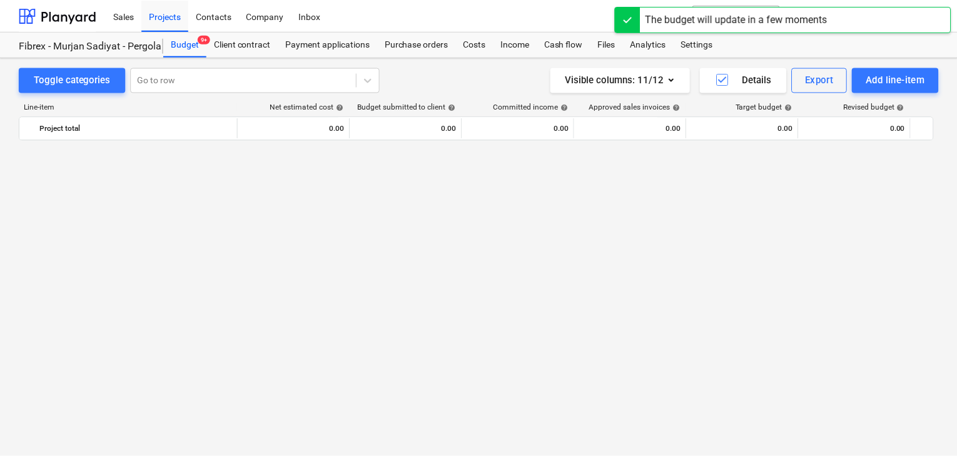
scroll to position [8194, 0]
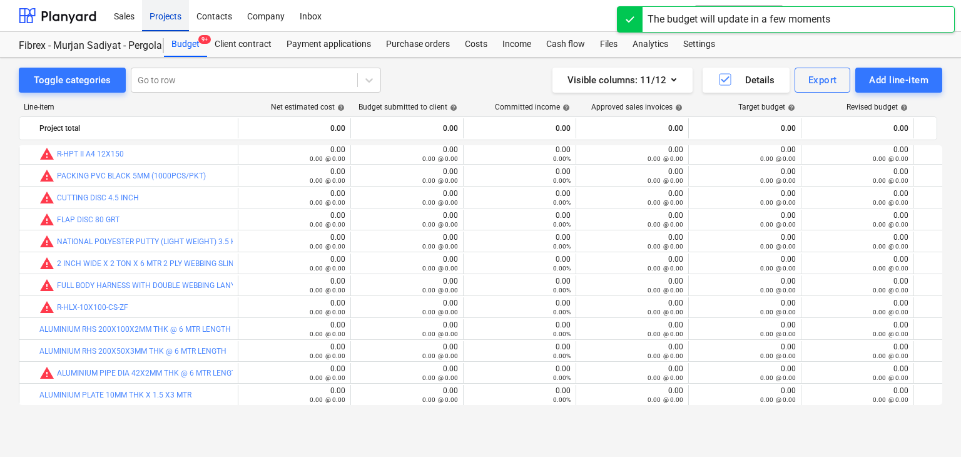
click at [163, 16] on div "Projects" at bounding box center [165, 15] width 47 height 32
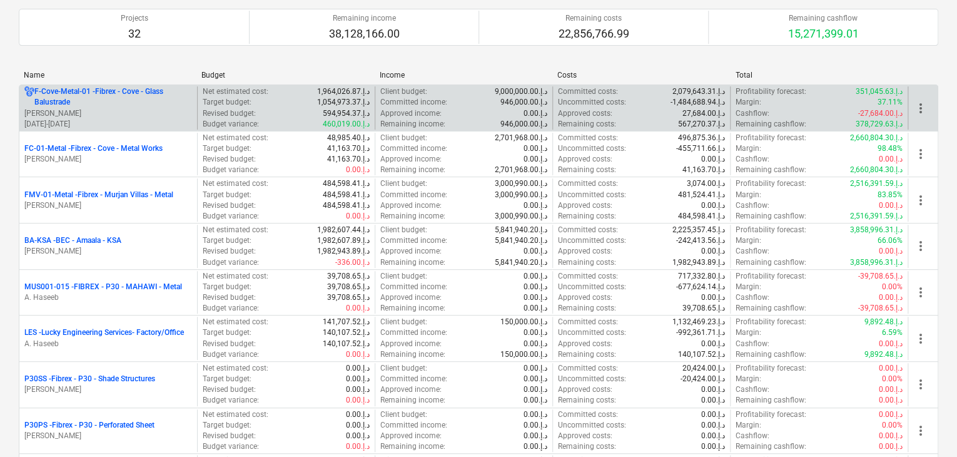
scroll to position [250, 0]
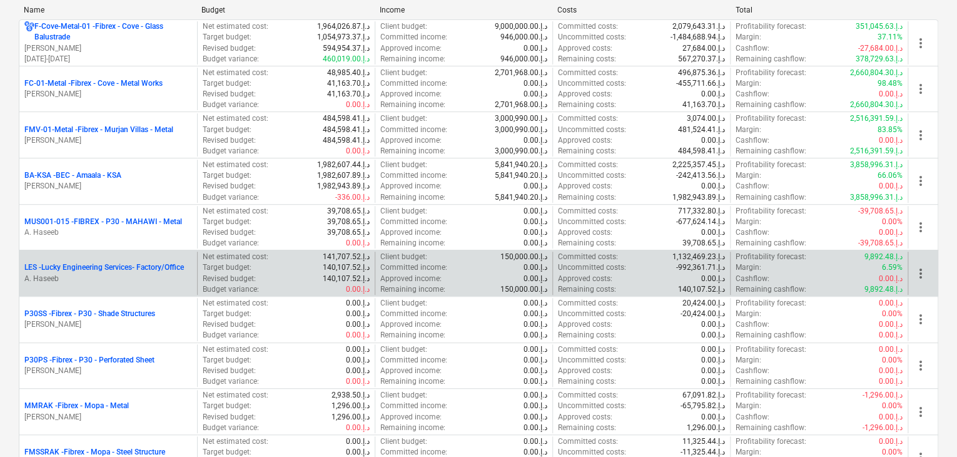
click at [109, 287] on div "LES - Lucky Engineering Services- Factory/Office A. Haseeb" at bounding box center [108, 273] width 178 height 43
click at [113, 278] on p "A. Haseeb" at bounding box center [108, 278] width 168 height 11
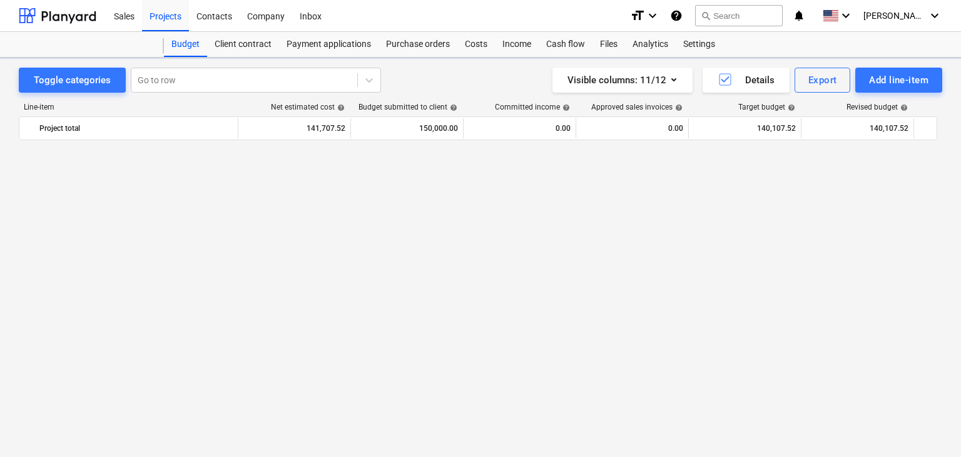
scroll to position [8194, 0]
click at [870, 84] on div "Add line-item" at bounding box center [898, 80] width 59 height 16
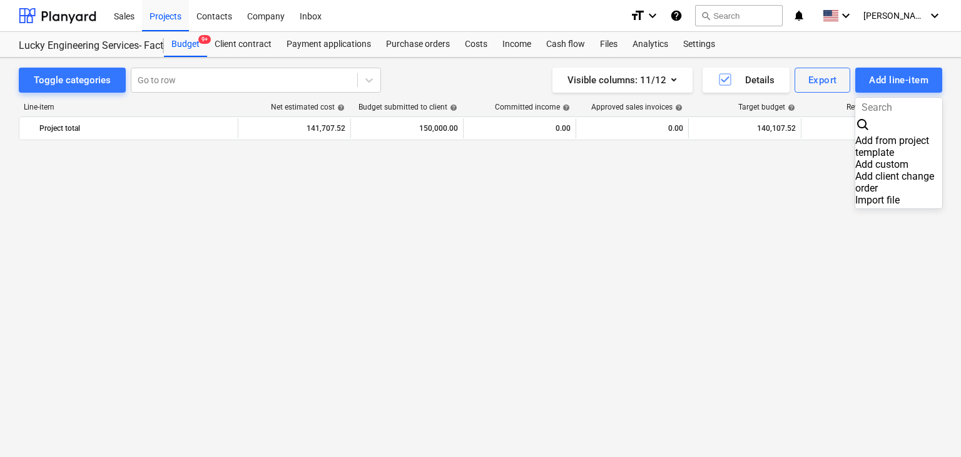
scroll to position [9443, 0]
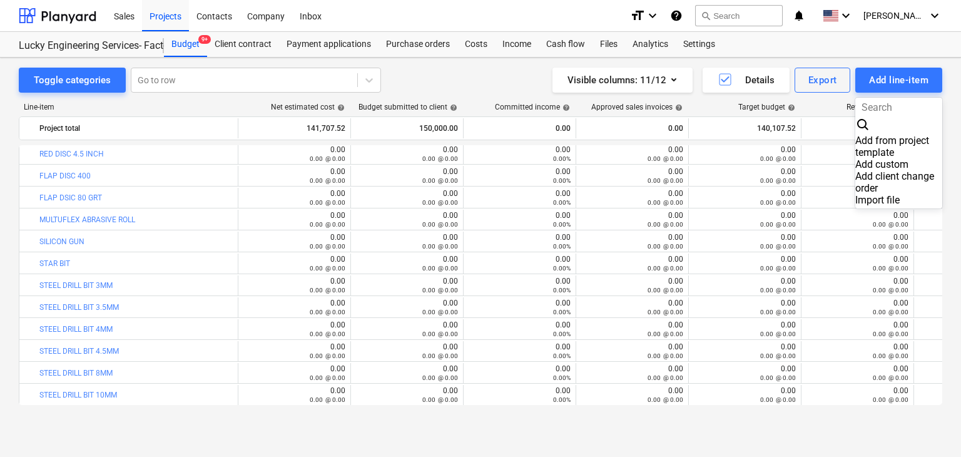
click at [855, 158] on div "Add custom" at bounding box center [898, 164] width 87 height 12
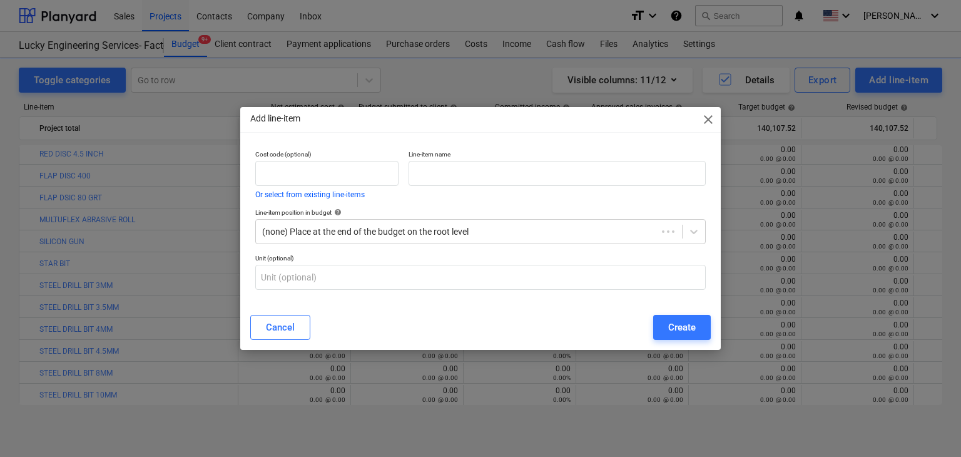
click at [586, 153] on p "Line-item name" at bounding box center [557, 155] width 297 height 11
click at [509, 167] on input "text" at bounding box center [557, 173] width 297 height 25
paste input "ABRASIVE SPONCH ROLL"
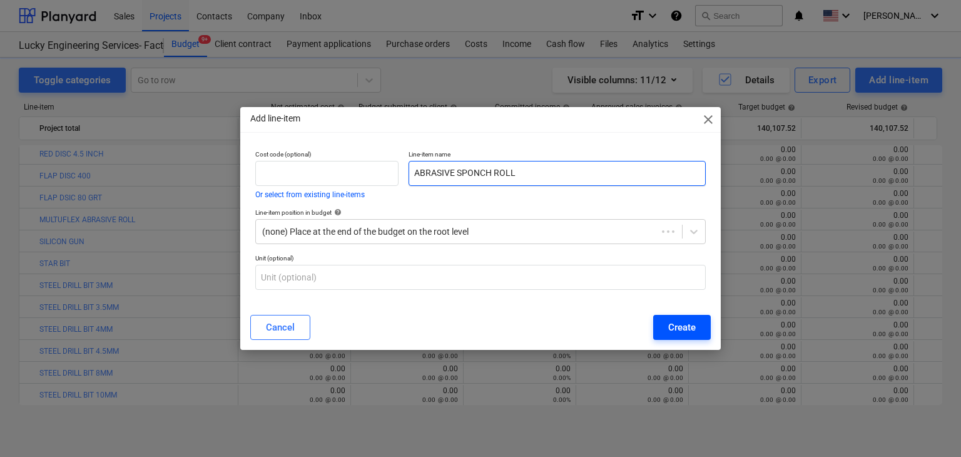
type input "ABRASIVE SPONCH ROLL"
click at [689, 317] on button "Create" at bounding box center [682, 327] width 58 height 25
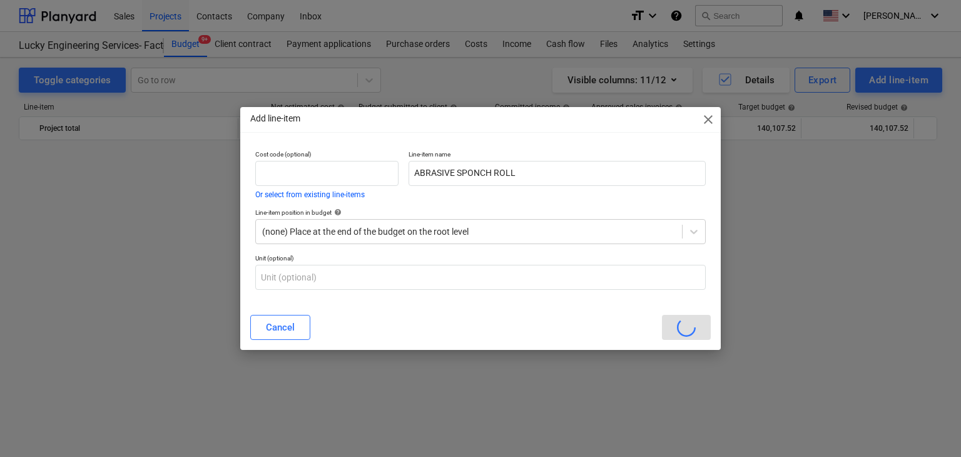
scroll to position [9443, 0]
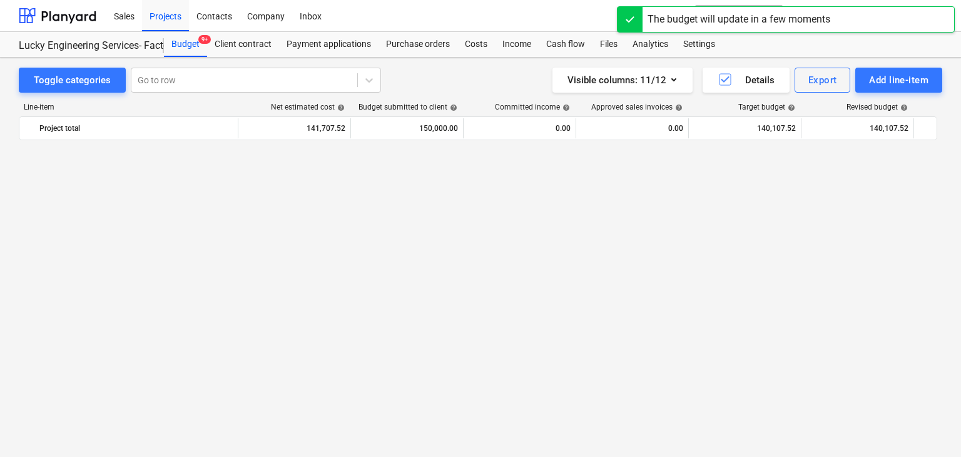
scroll to position [9443, 0]
